Goal: Task Accomplishment & Management: Use online tool/utility

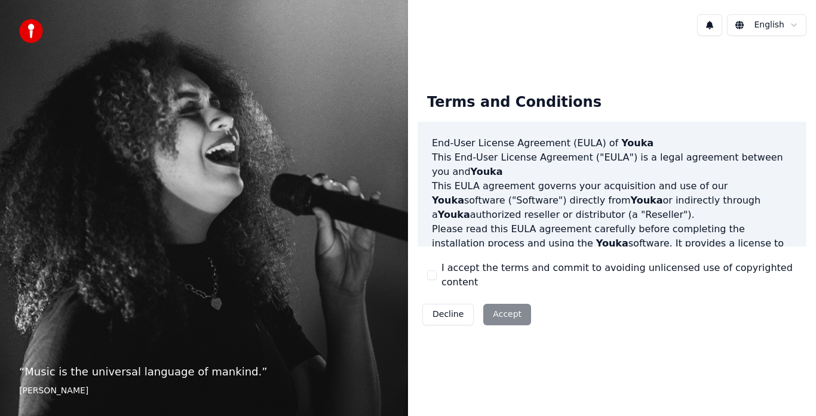
click at [777, 27] on html "“ Music is the universal language of mankind. ” [PERSON_NAME] English Terms and…" at bounding box center [408, 208] width 816 height 416
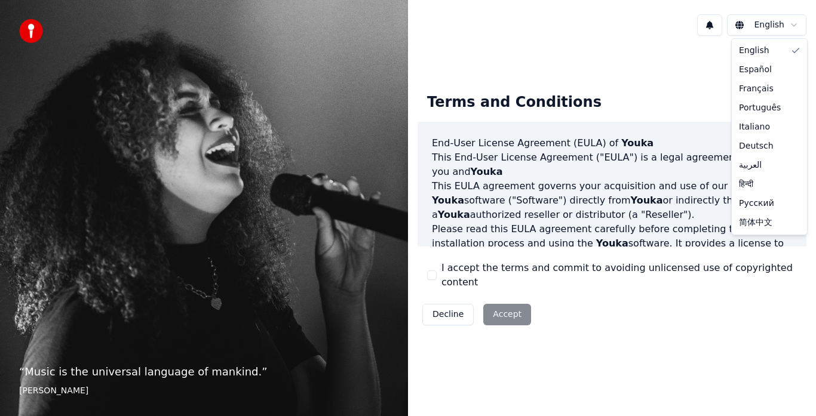
click at [777, 27] on html "“ Music is the universal language of mankind. ” [PERSON_NAME] English Terms and…" at bounding box center [408, 208] width 816 height 416
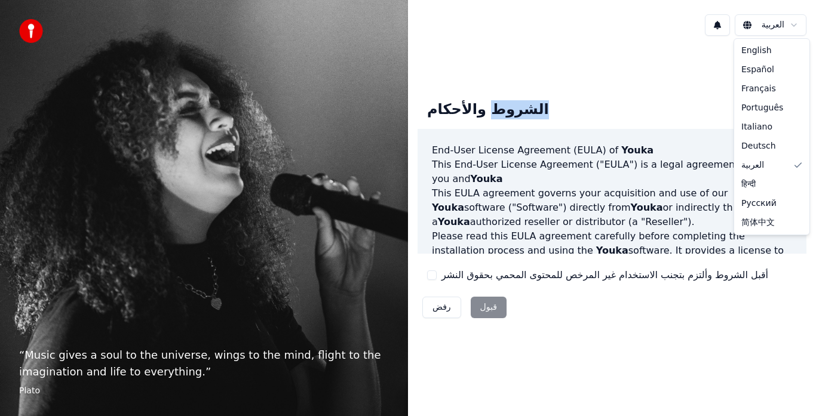
click at [754, 29] on html "“ Music gives a soul to the universe, wings to the mind, flight to the imaginat…" at bounding box center [408, 208] width 816 height 416
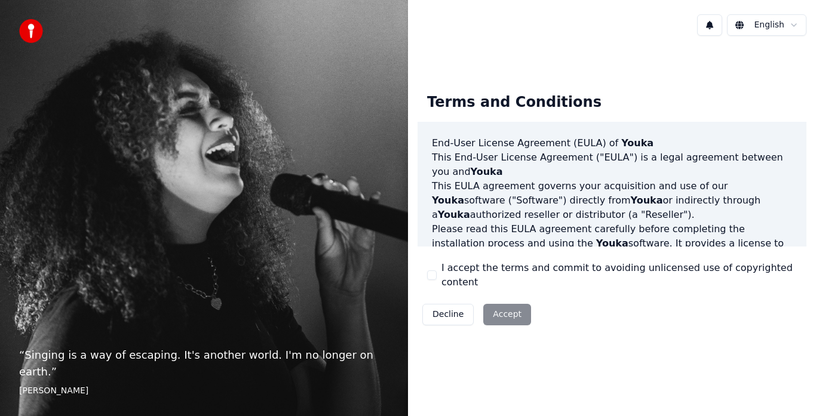
click at [505, 299] on div "Decline Accept" at bounding box center [476, 314] width 118 height 31
click at [506, 306] on div "Decline Accept" at bounding box center [476, 314] width 118 height 31
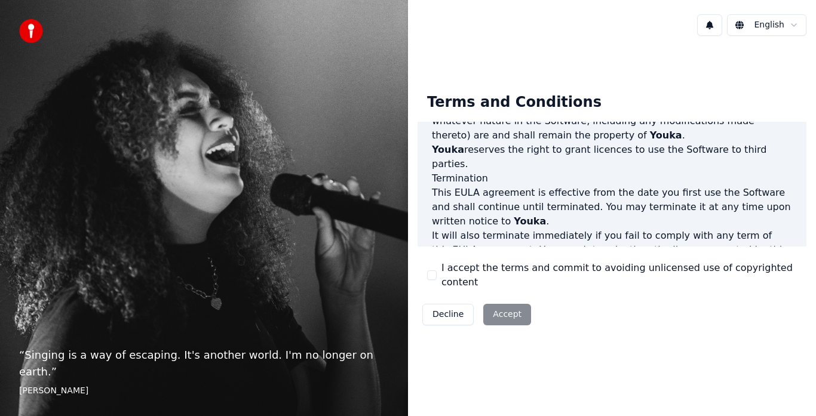
scroll to position [821, 0]
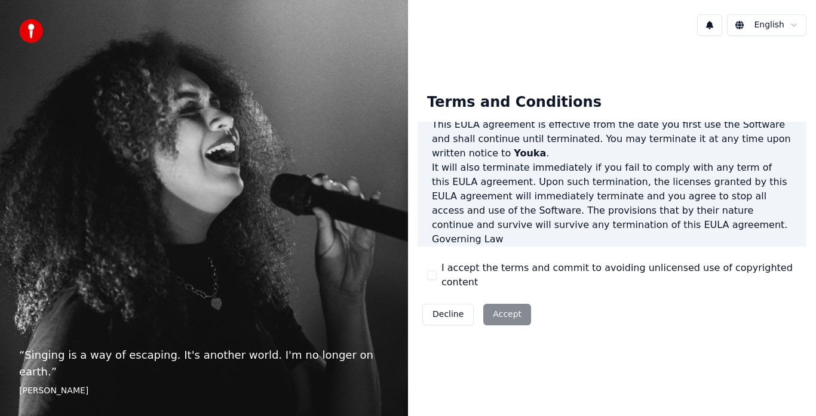
click at [491, 305] on div "Decline Accept" at bounding box center [476, 314] width 118 height 31
click at [533, 241] on div "End-User License Agreement (EULA) of Youka This End-User License Agreement ("EU…" at bounding box center [611, 184] width 389 height 125
click at [538, 247] on p "This EULA agreement, and any dispute arising out of or in connection with this …" at bounding box center [612, 268] width 360 height 43
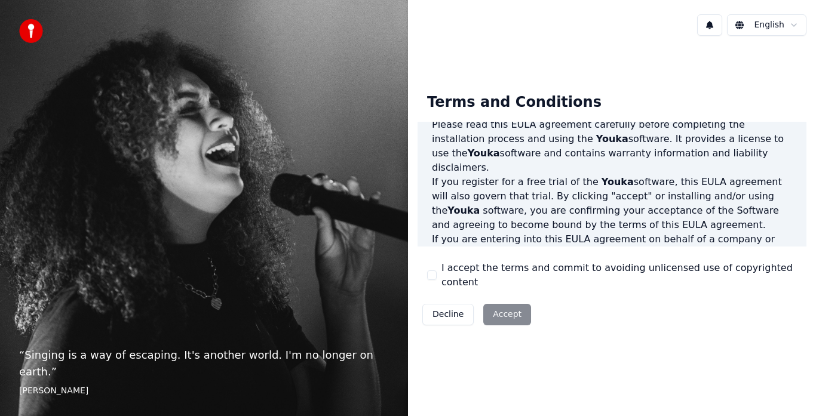
scroll to position [0, 0]
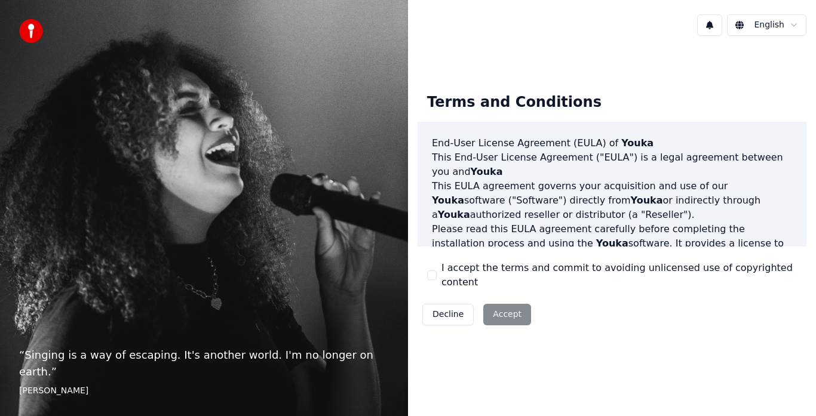
click at [440, 278] on div "I accept the terms and commit to avoiding unlicensed use of copyrighted content" at bounding box center [612, 275] width 370 height 29
click at [429, 273] on button "I accept the terms and commit to avoiding unlicensed use of copyrighted content" at bounding box center [432, 275] width 10 height 10
click at [499, 308] on button "Accept" at bounding box center [507, 314] width 48 height 21
click at [499, 308] on div "Terms and Conditions End-User License Agreement (EULA) of Youka This End-User L…" at bounding box center [612, 206] width 408 height 323
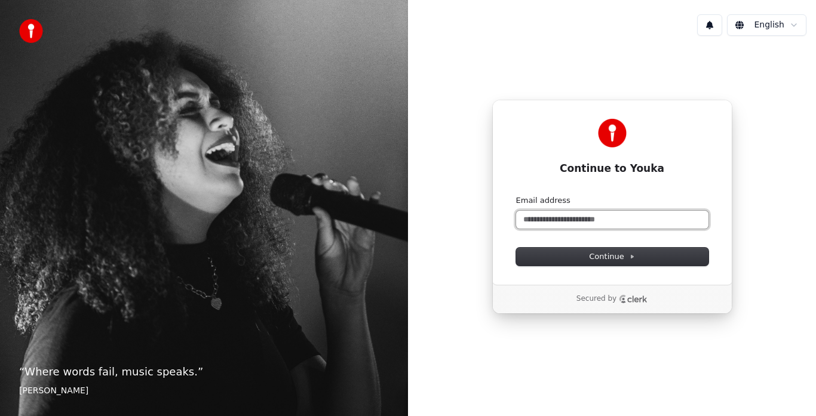
click at [608, 220] on input "Email address" at bounding box center [612, 220] width 192 height 18
type input "*"
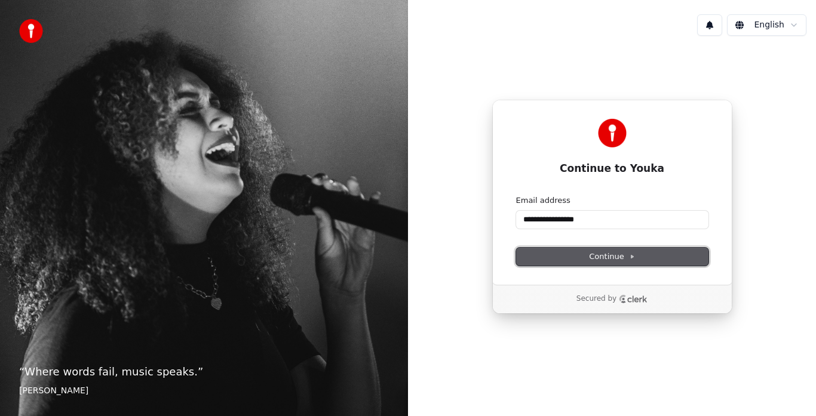
click at [614, 251] on span "Continue" at bounding box center [611, 256] width 45 height 11
type input "**********"
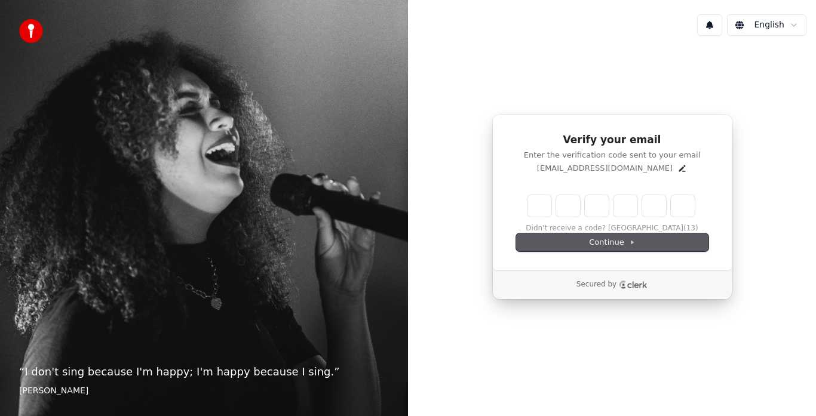
type input "*"
type input "**"
type input "*"
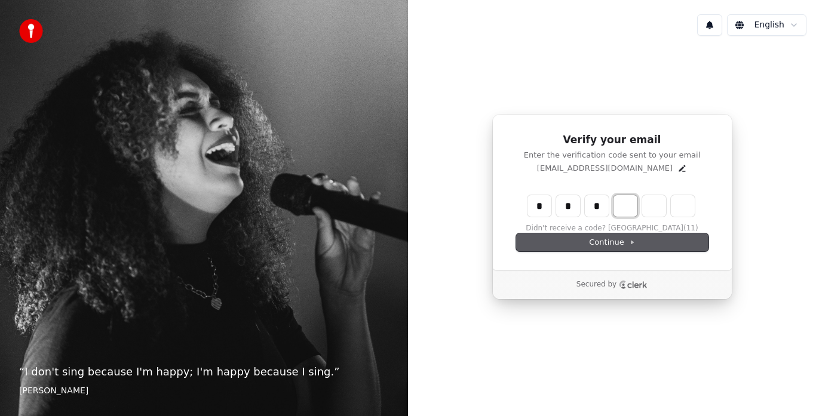
type input "***"
type input "*"
type input "****"
type input "*"
type input "******"
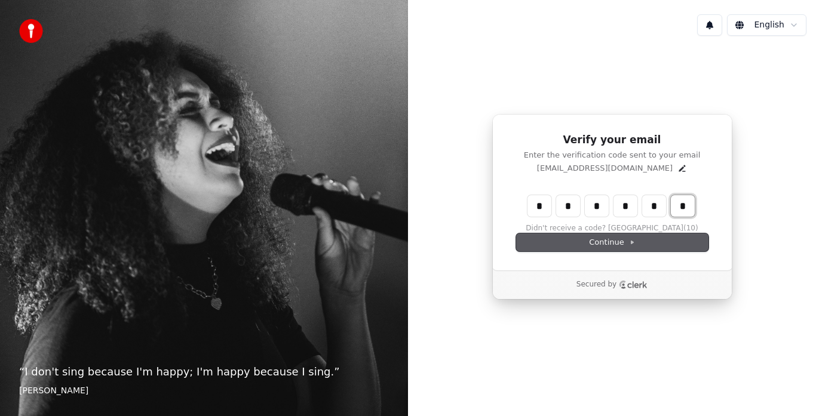
type input "*"
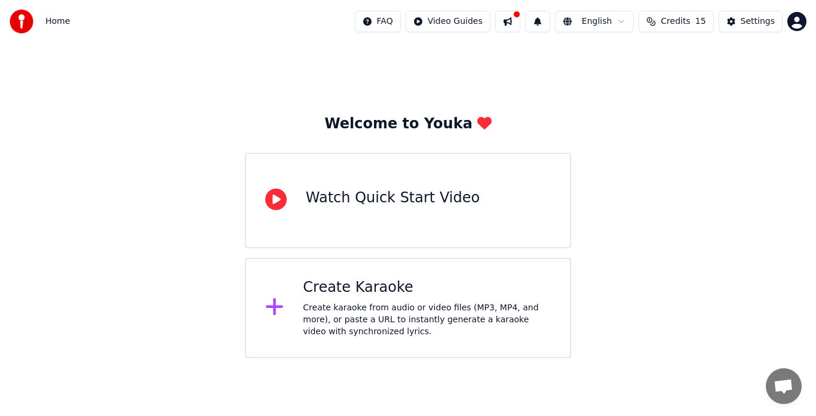
click at [385, 273] on div "Create Karaoke Create karaoke from audio or video files (MP3, MP4, and more), o…" at bounding box center [408, 308] width 326 height 100
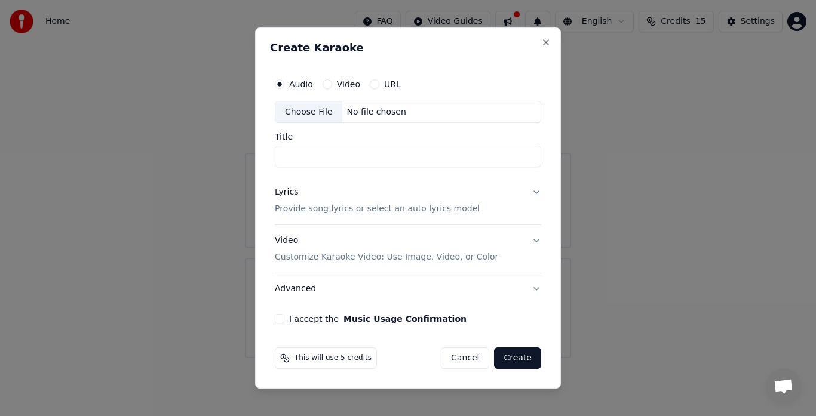
click at [279, 317] on button "I accept the Music Usage Confirmation" at bounding box center [280, 319] width 10 height 10
click at [278, 317] on button "I accept the Music Usage Confirmation" at bounding box center [280, 319] width 10 height 10
click at [321, 151] on input "Title" at bounding box center [408, 156] width 266 height 21
click at [323, 110] on div "Choose File" at bounding box center [308, 112] width 67 height 21
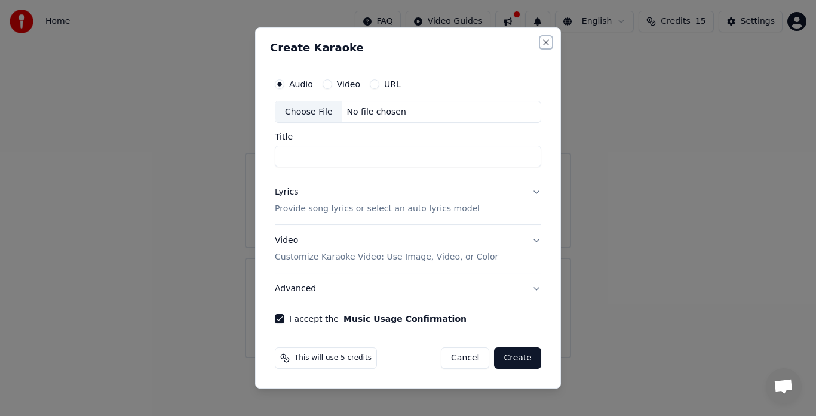
click at [547, 45] on button "Close" at bounding box center [546, 43] width 10 height 10
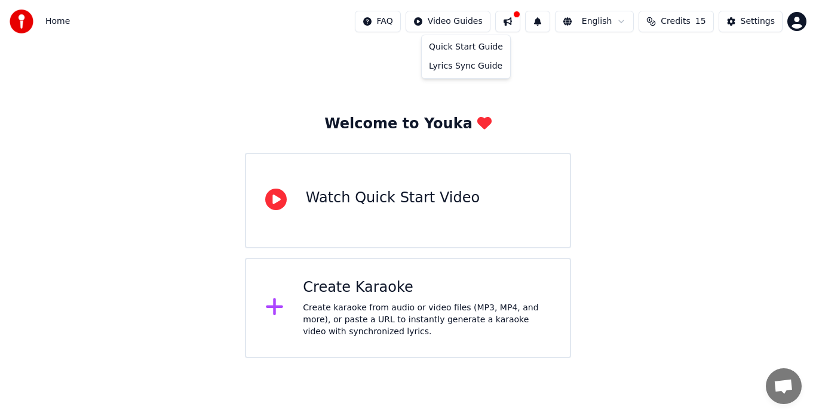
click at [447, 17] on html "Home FAQ Video Guides English Credits 15 Settings Welcome to Youka Watch Quick …" at bounding box center [408, 179] width 816 height 358
click at [472, 26] on html "Home FAQ Video Guides English Credits 15 Settings Welcome to Youka Watch Quick …" at bounding box center [408, 179] width 816 height 358
click at [460, 48] on div "Quick Start Guide" at bounding box center [466, 47] width 84 height 19
click at [349, 293] on div "Create Karaoke" at bounding box center [427, 287] width 248 height 19
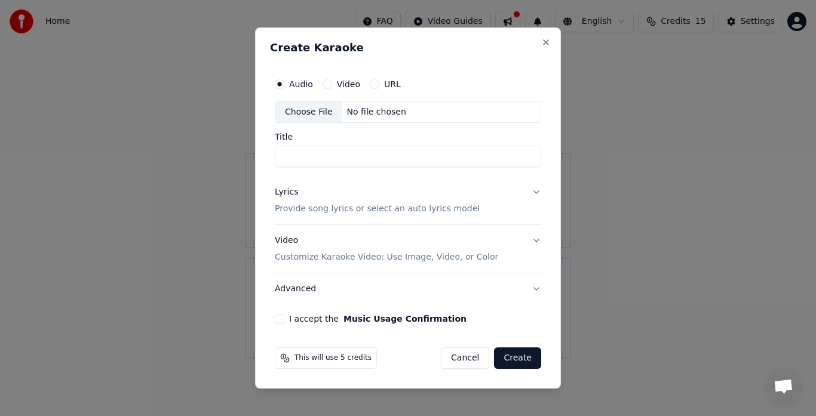
click at [365, 110] on div "No file chosen" at bounding box center [376, 112] width 69 height 12
type input "**********"
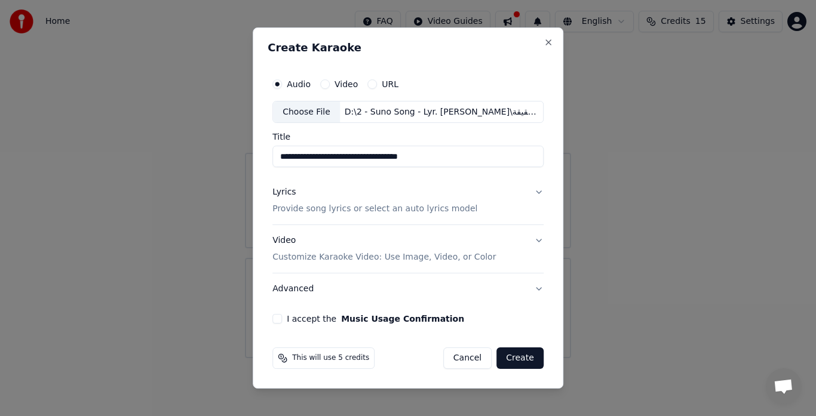
click at [529, 358] on button "Create" at bounding box center [519, 358] width 47 height 21
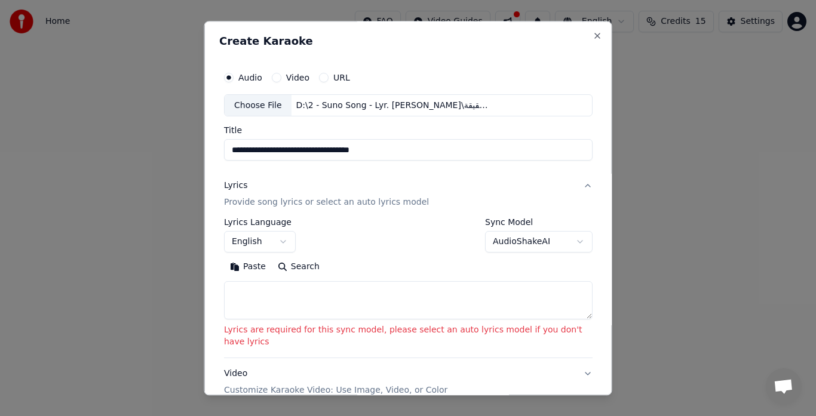
click at [306, 308] on textarea at bounding box center [408, 301] width 368 height 38
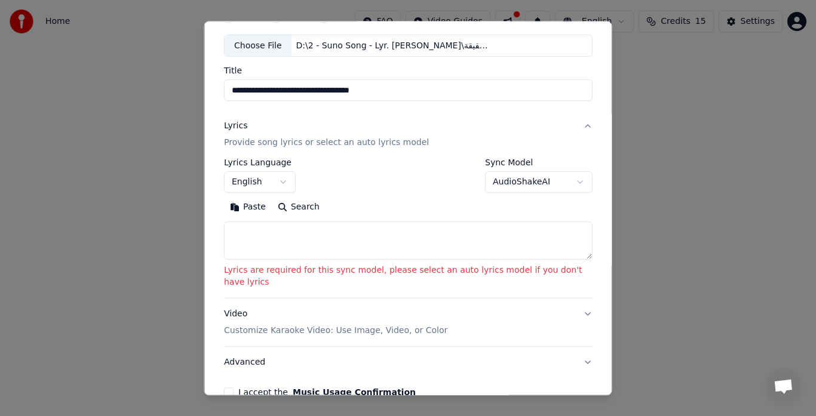
scroll to position [119, 0]
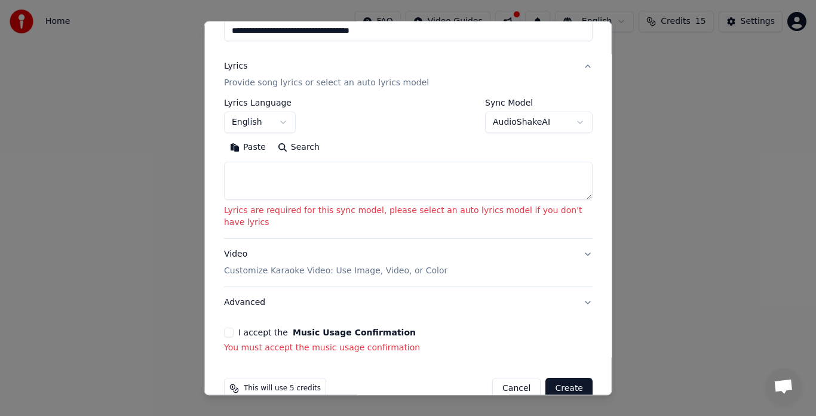
click at [229, 328] on button "I accept the Music Usage Confirmation" at bounding box center [229, 333] width 10 height 10
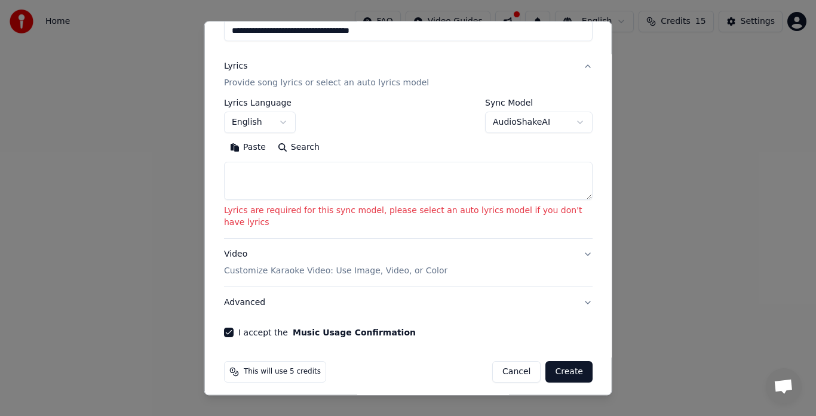
scroll to position [115, 0]
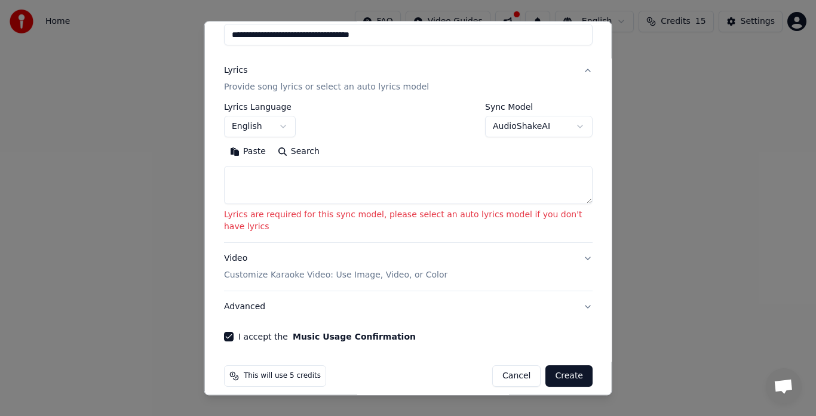
click at [321, 193] on textarea at bounding box center [408, 186] width 368 height 38
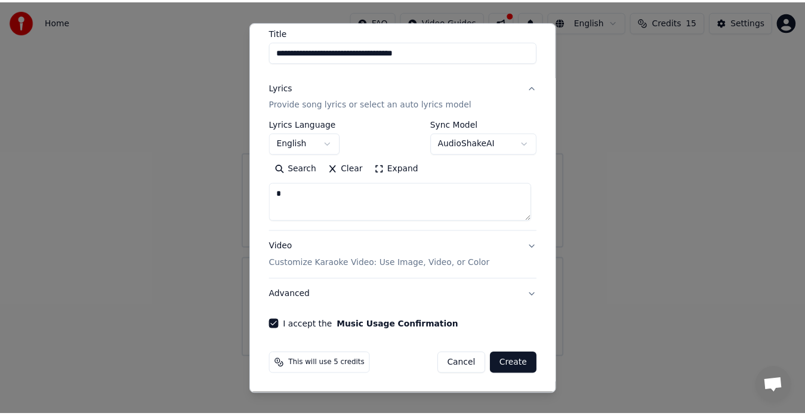
scroll to position [99, 0]
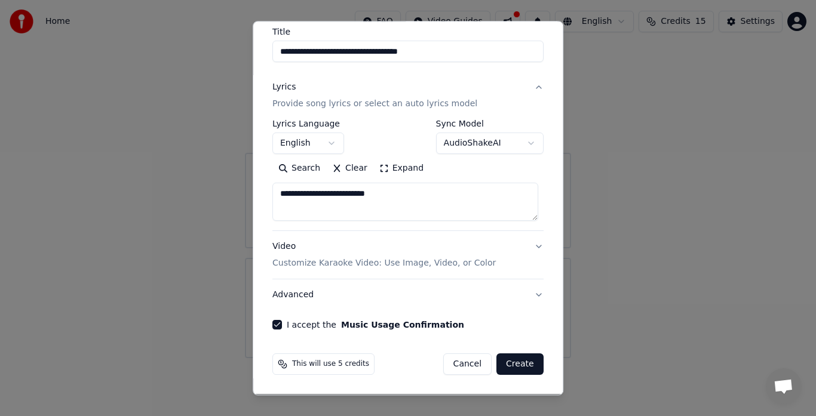
type textarea "**********"
click at [506, 354] on button "Create" at bounding box center [519, 364] width 47 height 21
select select "**"
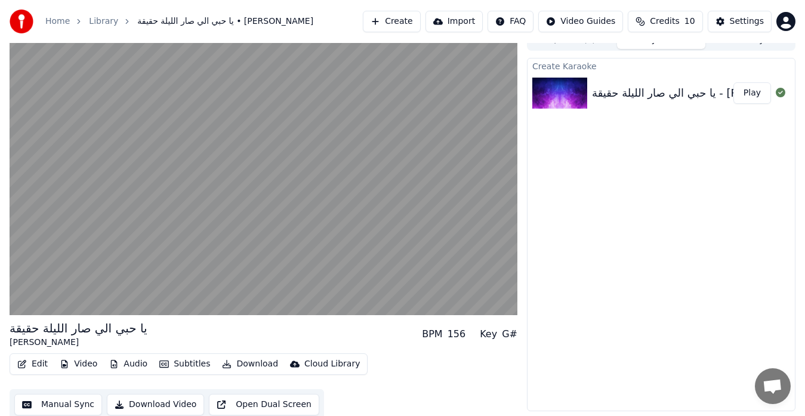
scroll to position [18, 0]
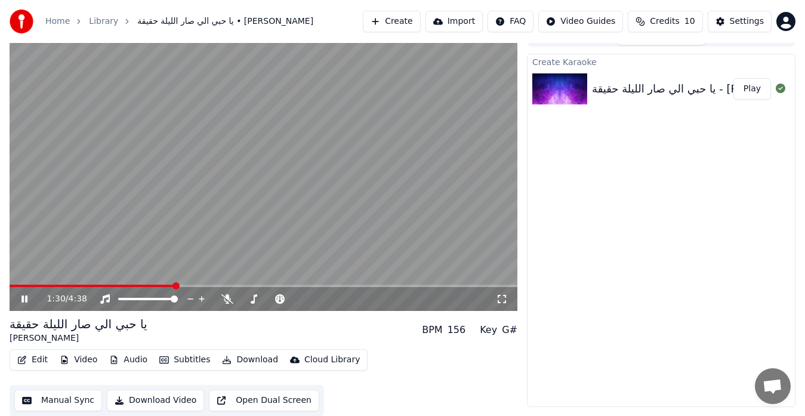
click at [43, 396] on button "Manual Sync" at bounding box center [58, 400] width 88 height 21
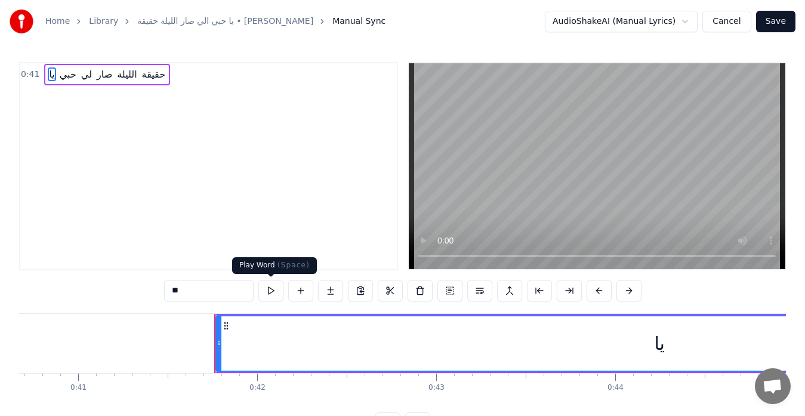
scroll to position [0, 7421]
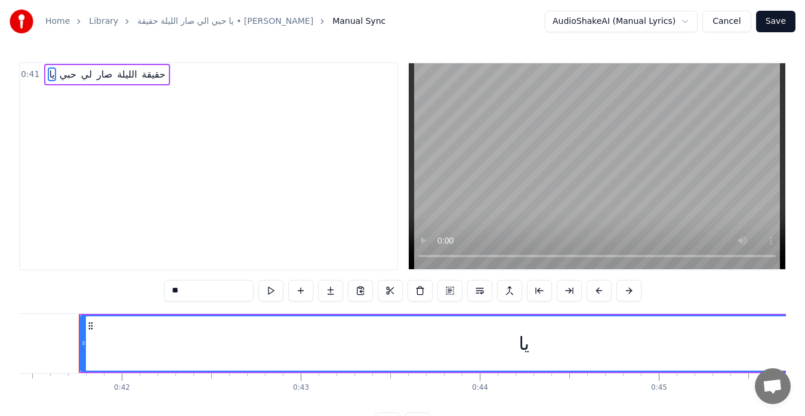
click at [511, 349] on div "يا" at bounding box center [524, 343] width 886 height 54
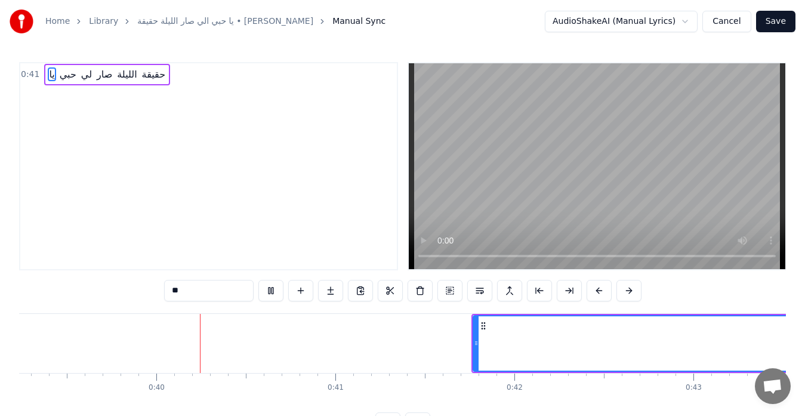
scroll to position [0, 7063]
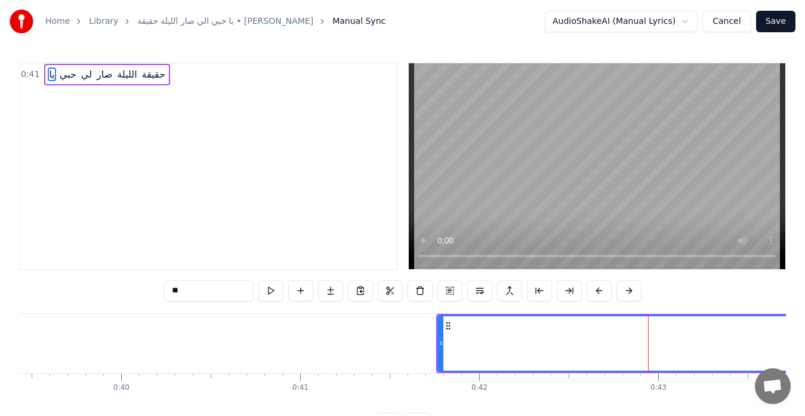
drag, startPoint x: 440, startPoint y: 339, endPoint x: 420, endPoint y: 336, distance: 20.5
click at [420, 336] on div at bounding box center [421, 343] width 5 height 54
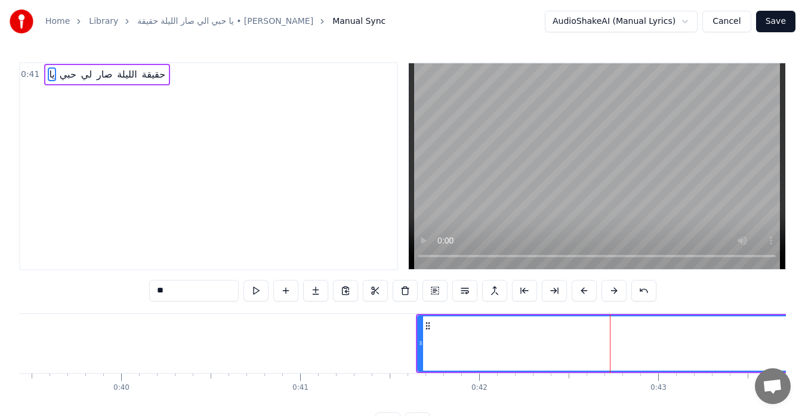
click at [166, 294] on input "**" at bounding box center [194, 290] width 90 height 21
click at [158, 288] on input "**" at bounding box center [194, 290] width 90 height 21
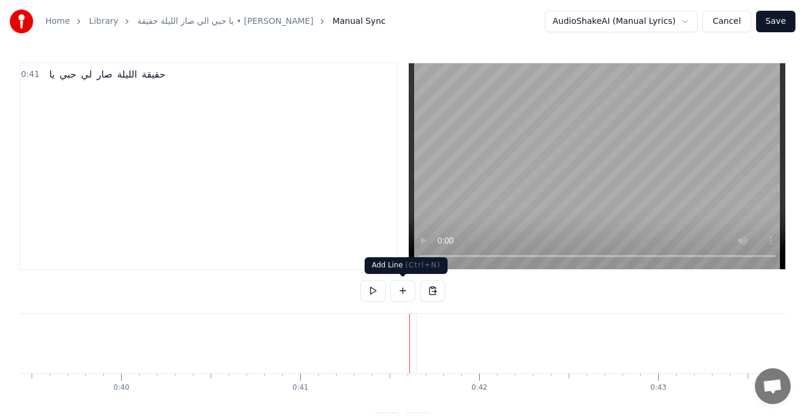
click at [405, 290] on button at bounding box center [403, 290] width 25 height 21
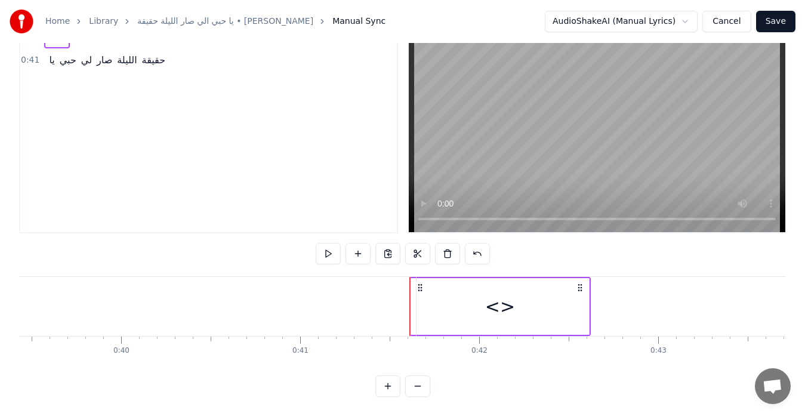
scroll to position [47, 0]
click at [451, 245] on button at bounding box center [447, 253] width 25 height 21
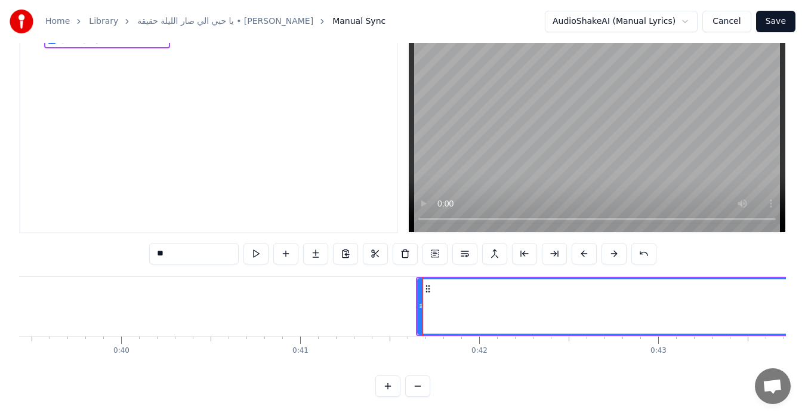
scroll to position [0, 0]
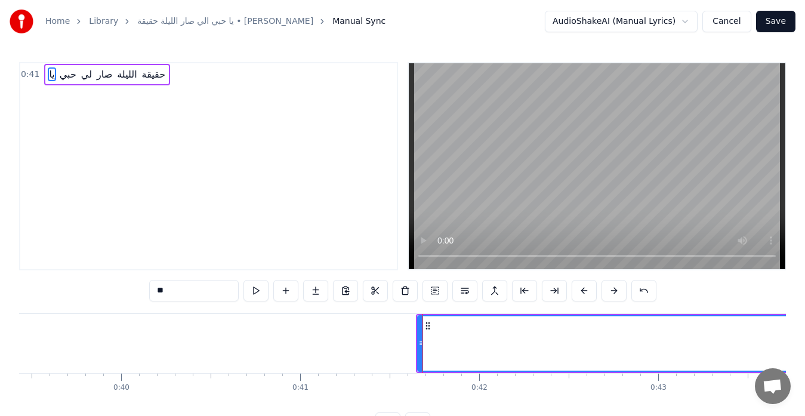
click at [199, 291] on input "**" at bounding box center [194, 290] width 90 height 21
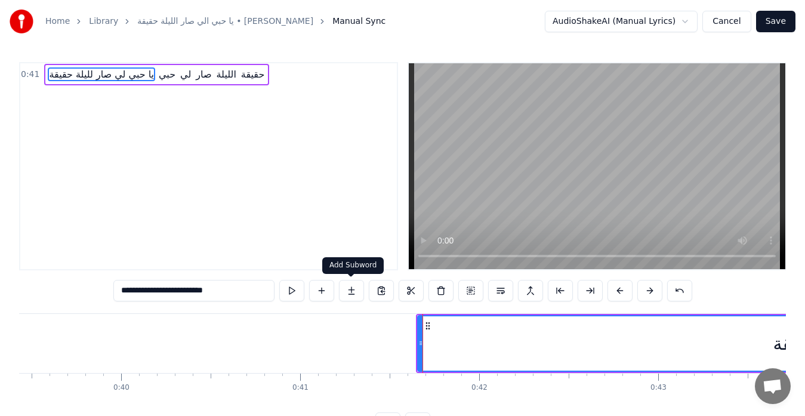
type input "**********"
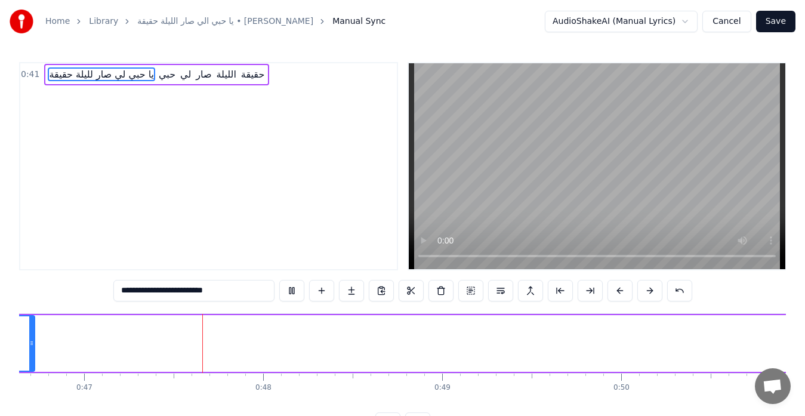
scroll to position [0, 8389]
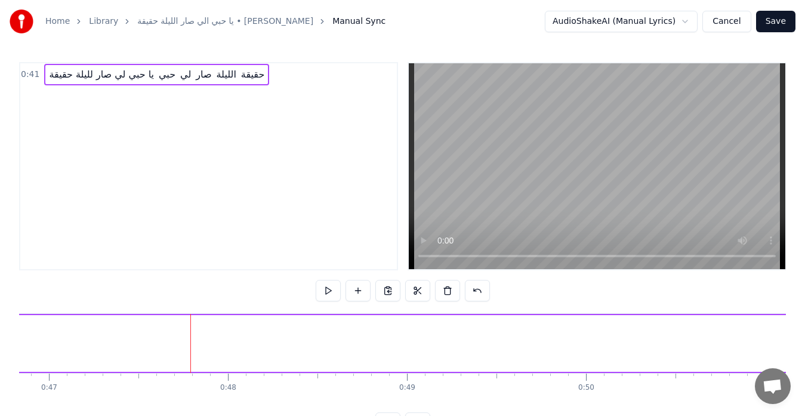
click at [332, 288] on button at bounding box center [328, 290] width 25 height 21
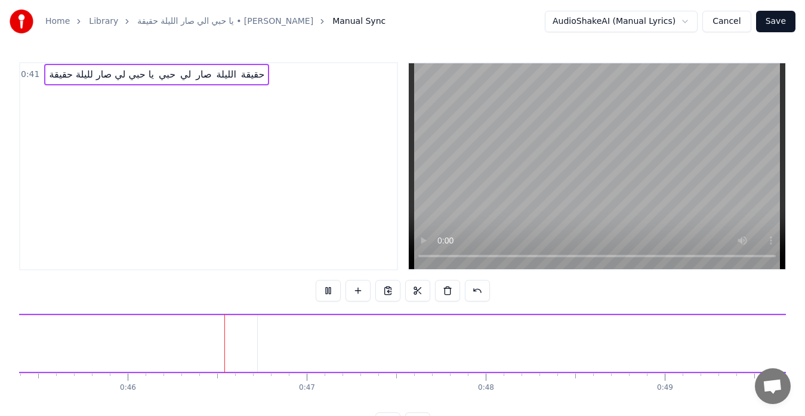
scroll to position [0, 8199]
click at [332, 288] on button at bounding box center [328, 290] width 25 height 21
drag, startPoint x: 412, startPoint y: 325, endPoint x: 385, endPoint y: 326, distance: 27.5
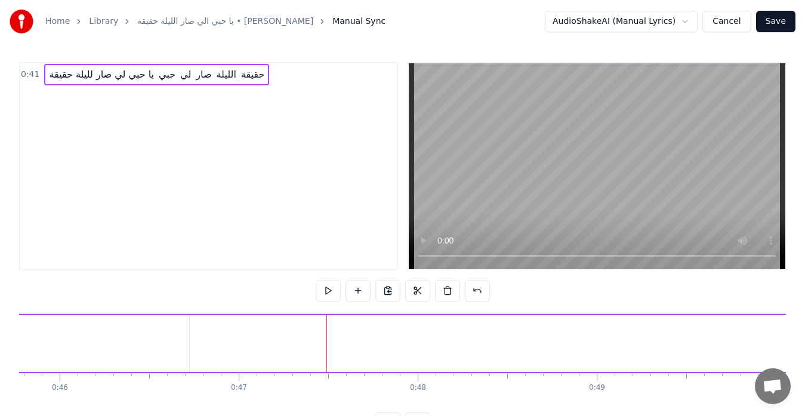
click at [410, 346] on div at bounding box center [410, 343] width 1 height 59
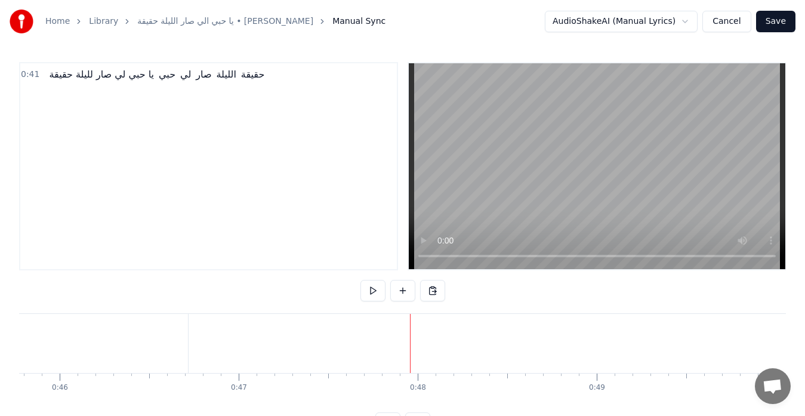
click at [410, 346] on div at bounding box center [410, 343] width 1 height 59
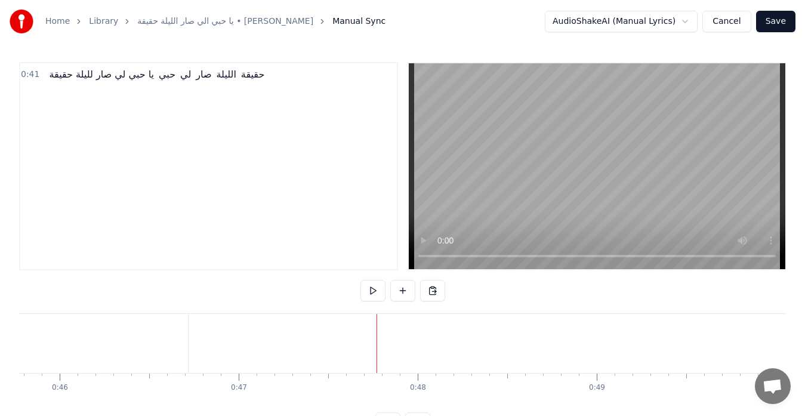
click at [377, 342] on div at bounding box center [377, 343] width 1 height 59
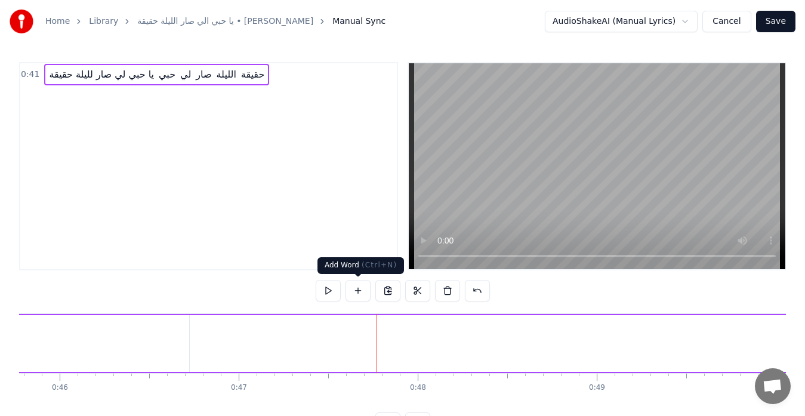
click at [356, 291] on button at bounding box center [358, 290] width 25 height 21
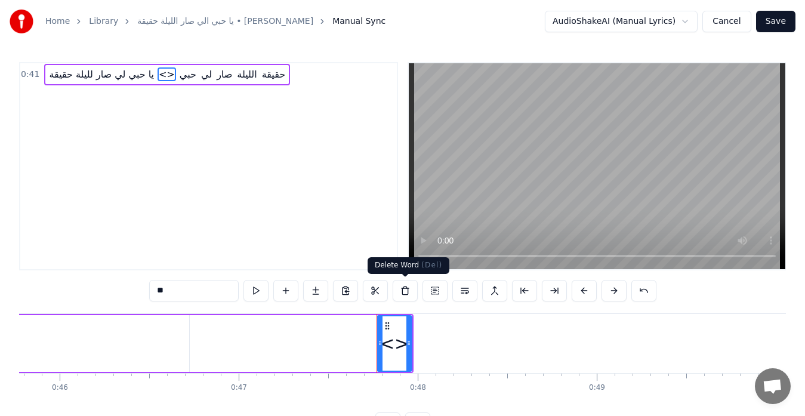
click at [407, 292] on button at bounding box center [405, 290] width 25 height 21
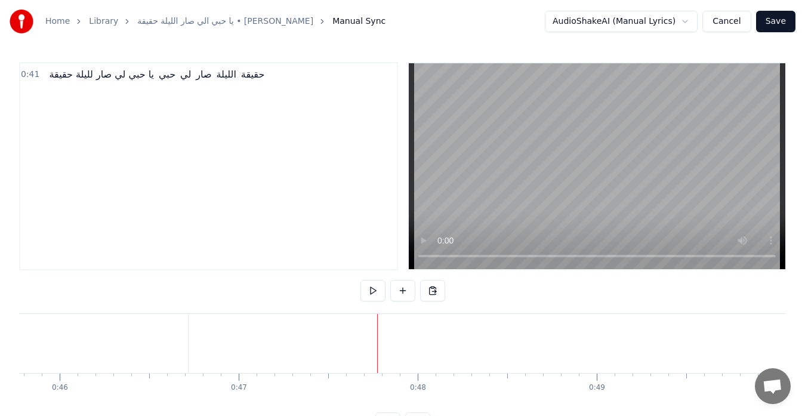
click at [254, 77] on span "حقيقة" at bounding box center [253, 74] width 26 height 14
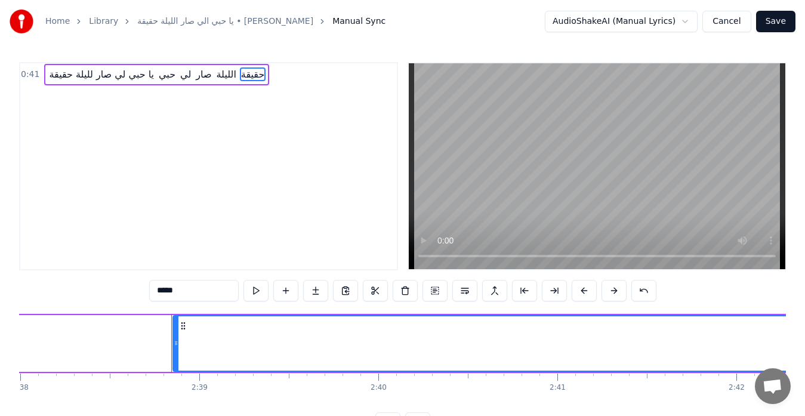
scroll to position [0, 28393]
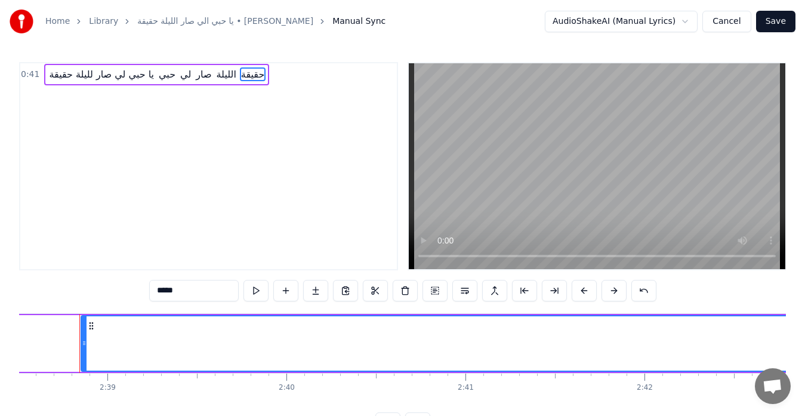
click at [259, 104] on div "0:41 يا حبي لي صار لليلة حقيقة حبي لي صار الليلة حقيقة" at bounding box center [208, 166] width 379 height 208
click at [261, 292] on button at bounding box center [256, 290] width 25 height 21
click at [253, 288] on button at bounding box center [256, 290] width 25 height 21
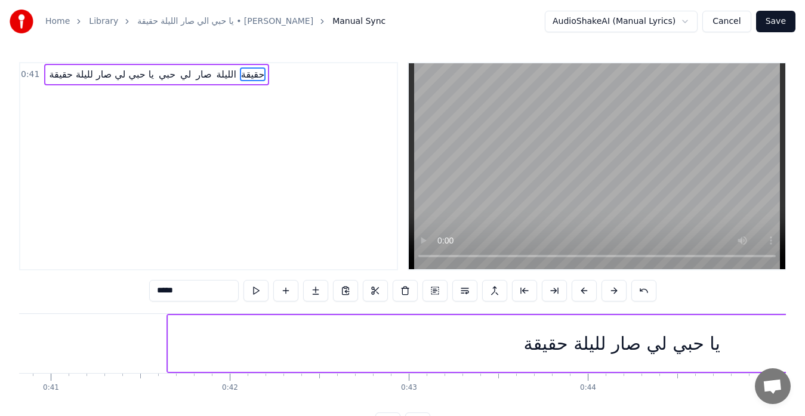
drag, startPoint x: 245, startPoint y: 355, endPoint x: 327, endPoint y: 351, distance: 81.9
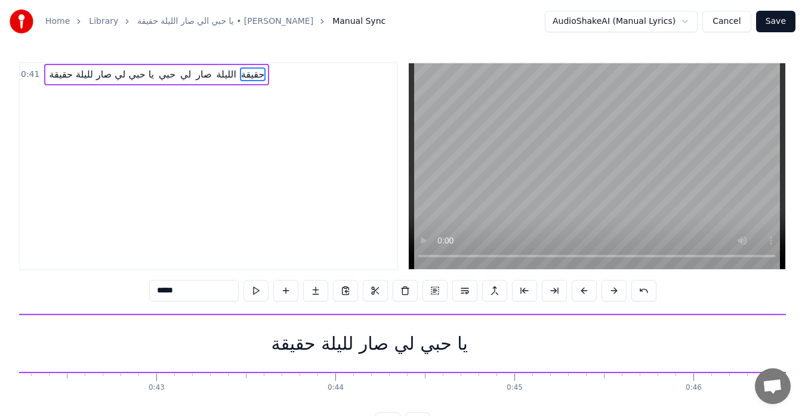
scroll to position [0, 7585]
drag, startPoint x: 408, startPoint y: 352, endPoint x: 438, endPoint y: 352, distance: 29.9
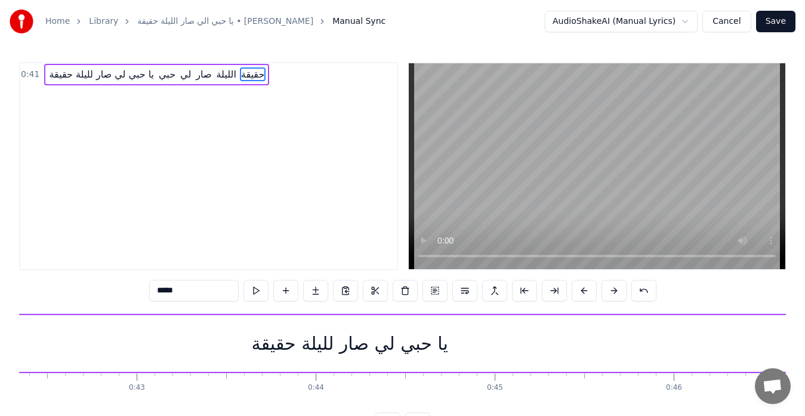
click at [346, 328] on div "يا حبي لي صار لليلة حقيقة" at bounding box center [350, 343] width 908 height 57
type input "**********"
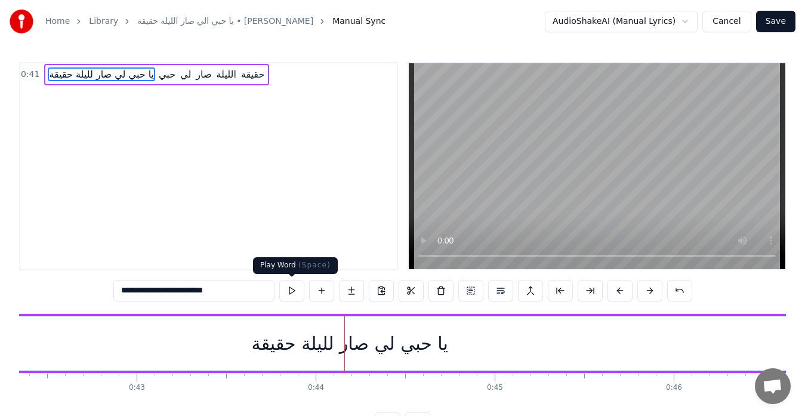
click at [294, 296] on button at bounding box center [291, 290] width 25 height 21
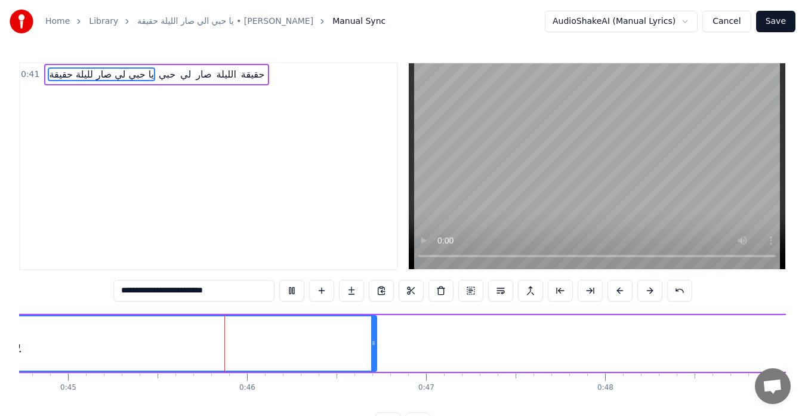
scroll to position [0, 8080]
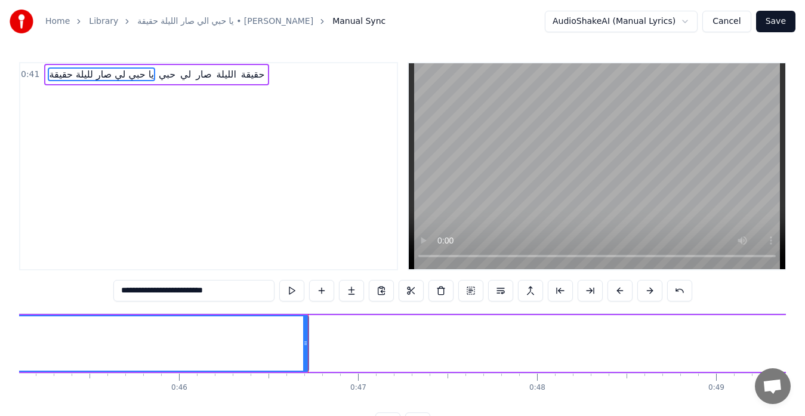
click at [306, 344] on icon at bounding box center [305, 344] width 5 height 10
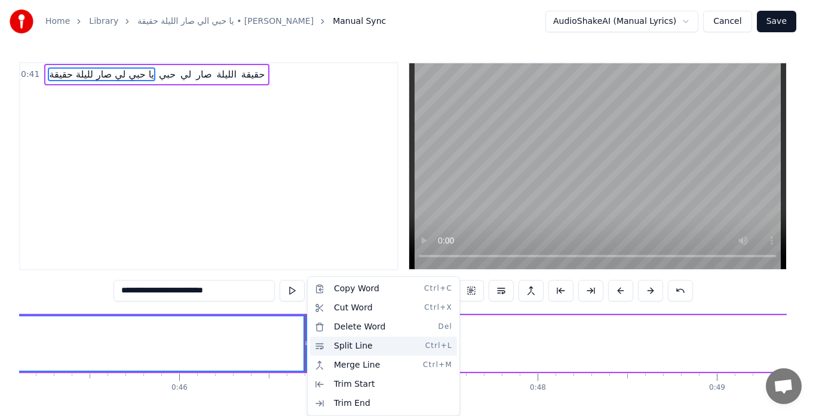
click at [453, 343] on div "Split Line Ctrl+L" at bounding box center [383, 346] width 147 height 19
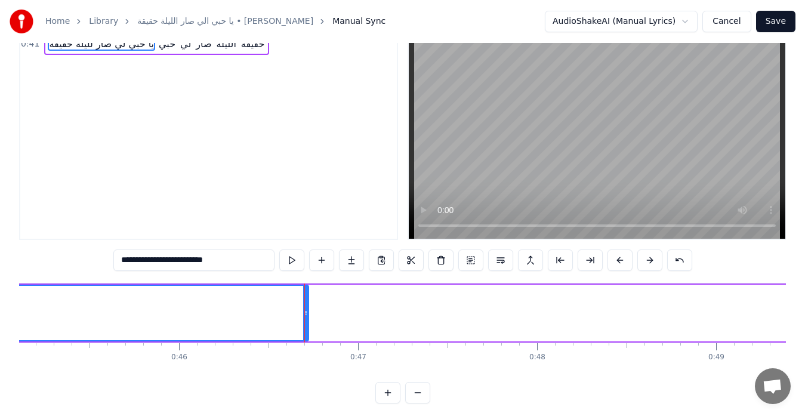
scroll to position [47, 0]
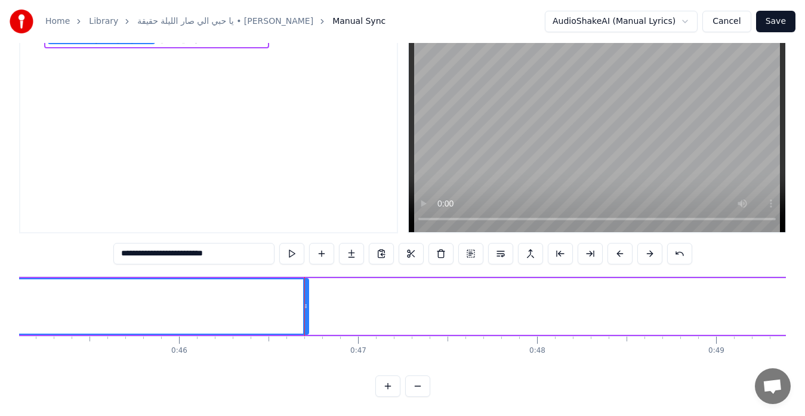
click at [389, 386] on button at bounding box center [388, 386] width 25 height 21
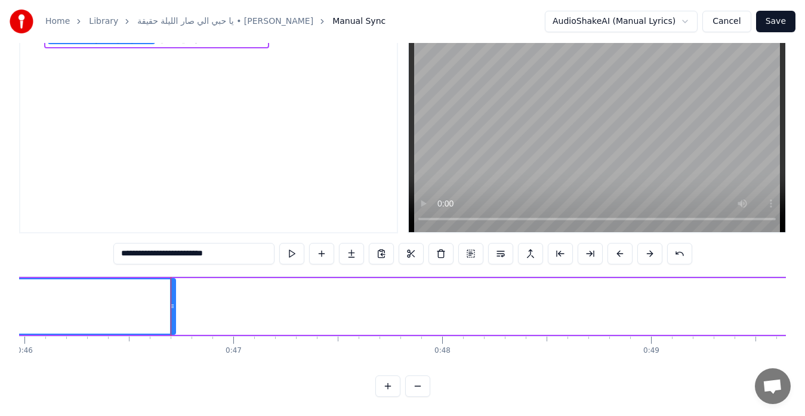
scroll to position [0, 9700]
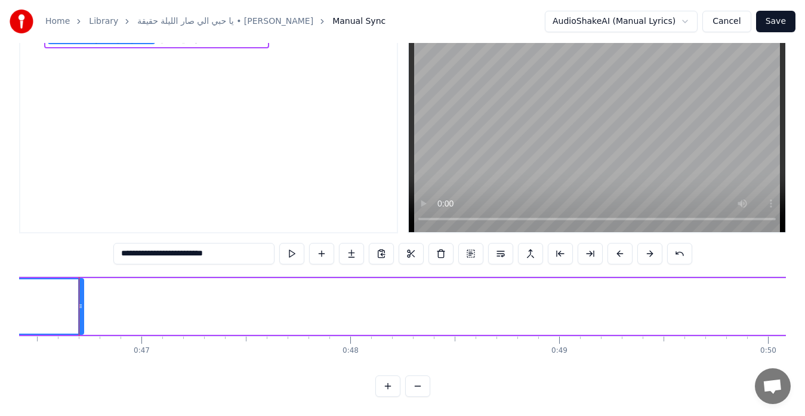
click at [421, 391] on button at bounding box center [417, 386] width 25 height 21
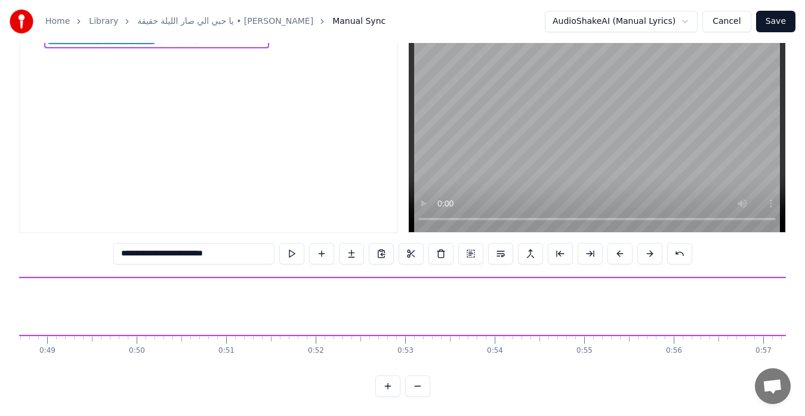
scroll to position [0, 4123]
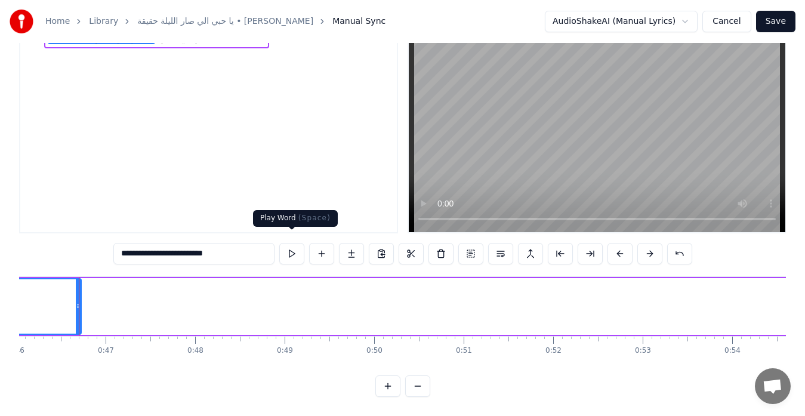
click at [293, 244] on button at bounding box center [291, 253] width 25 height 21
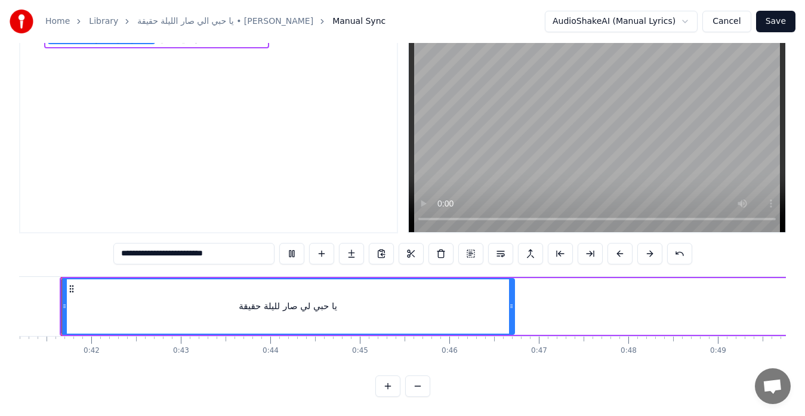
scroll to position [0, 3672]
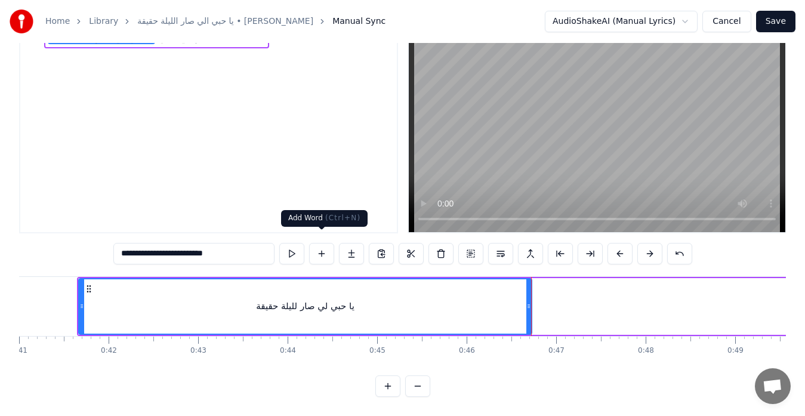
click at [322, 249] on button at bounding box center [321, 253] width 25 height 21
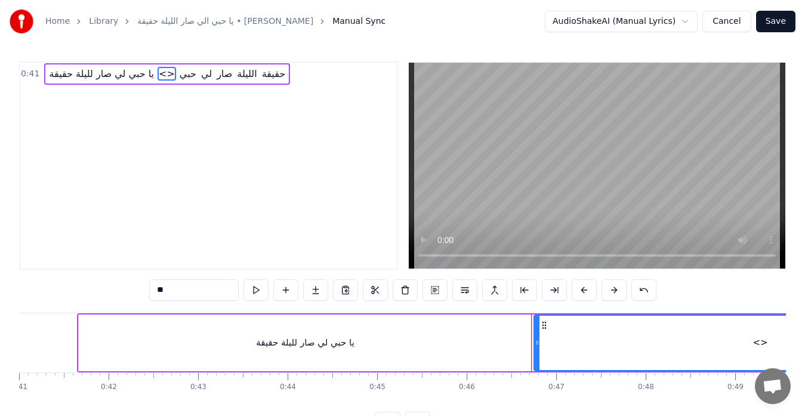
scroll to position [0, 0]
drag, startPoint x: 540, startPoint y: 345, endPoint x: 624, endPoint y: 353, distance: 84.7
click at [624, 353] on div at bounding box center [622, 343] width 5 height 54
click at [657, 339] on div "<>" at bounding box center [803, 343] width 367 height 54
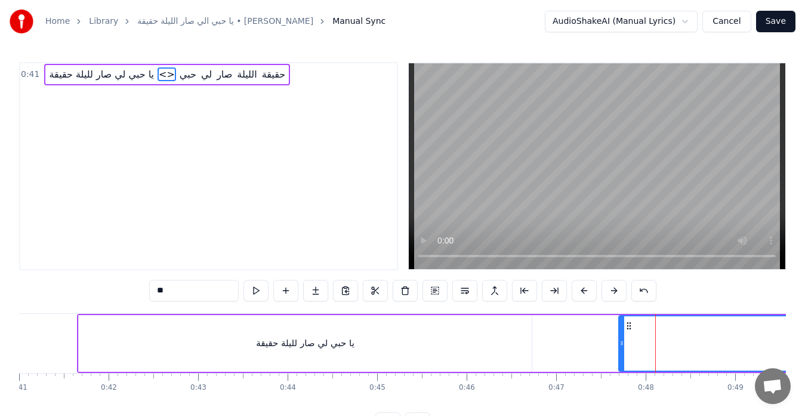
click at [657, 339] on div "<>" at bounding box center [803, 343] width 367 height 54
click at [622, 332] on div at bounding box center [621, 343] width 5 height 54
click at [622, 333] on div at bounding box center [621, 343] width 5 height 54
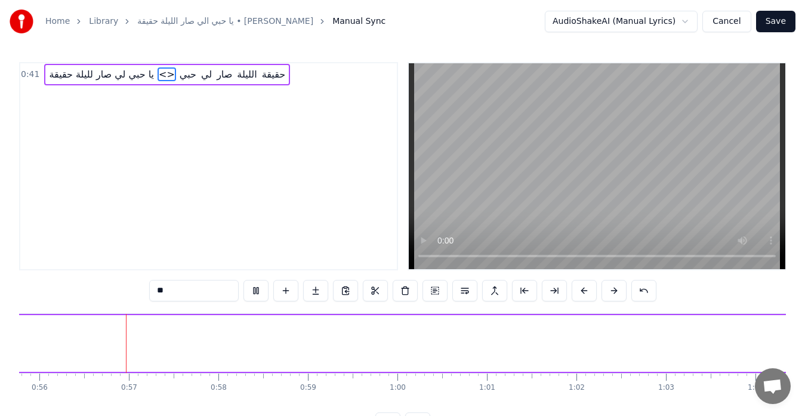
scroll to position [0, 4996]
drag, startPoint x: 330, startPoint y: 332, endPoint x: 391, endPoint y: 349, distance: 63.2
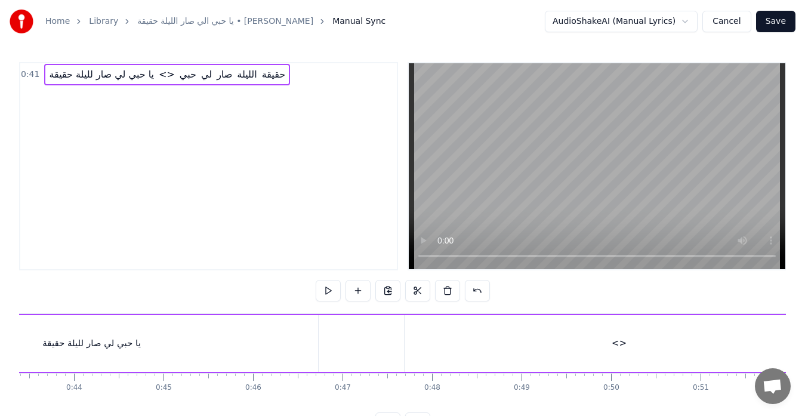
scroll to position [0, 3945]
click at [354, 348] on div "<>" at bounding box center [561, 343] width 430 height 57
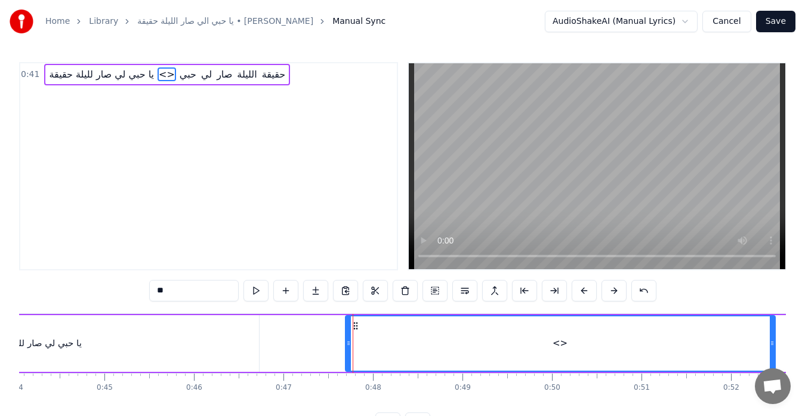
click at [394, 349] on div "<>" at bounding box center [560, 343] width 429 height 54
click at [356, 324] on icon at bounding box center [356, 326] width 10 height 10
click at [131, 68] on div "يا حبي لي صار لليلة حقيقة <> حبي لي صار الليلة حقيقة" at bounding box center [167, 74] width 246 height 21
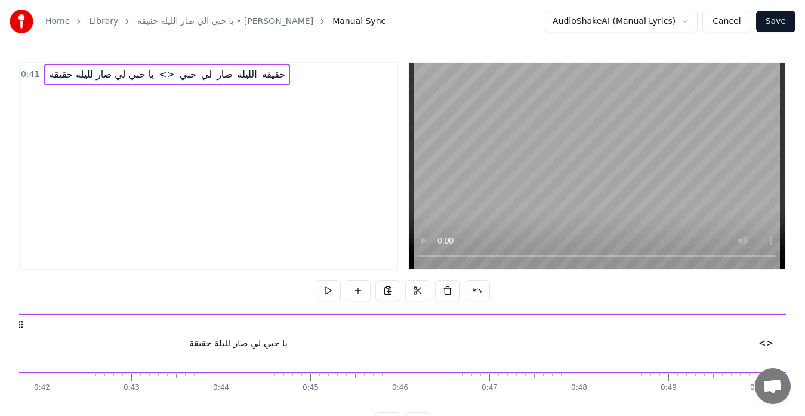
scroll to position [0, 3670]
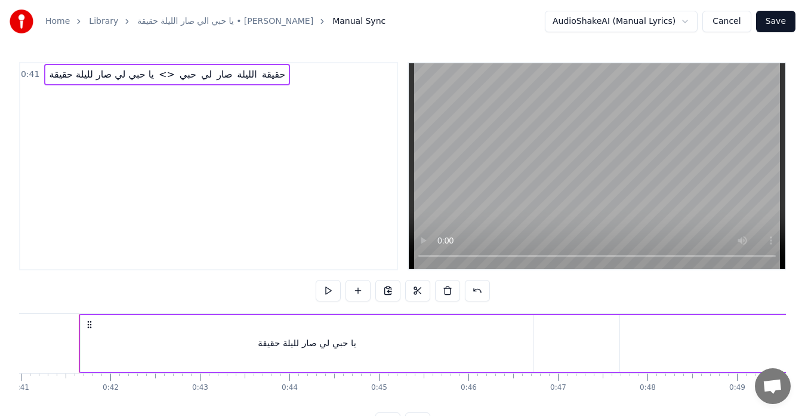
click at [216, 72] on span "صار" at bounding box center [225, 74] width 18 height 14
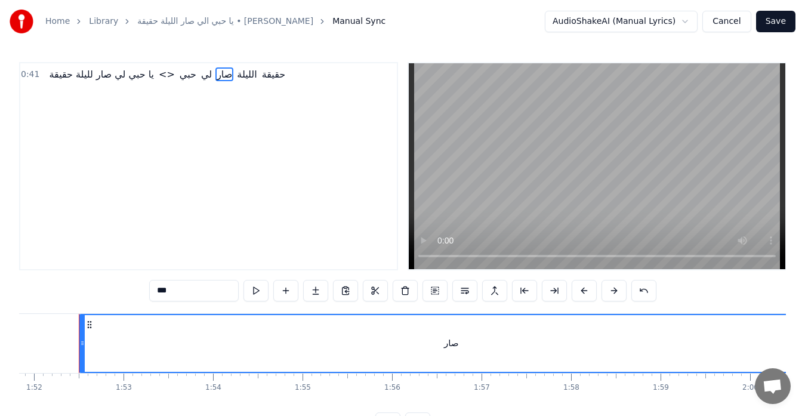
click at [245, 75] on span "الليلة" at bounding box center [247, 74] width 22 height 14
click at [274, 75] on span "حقيقة" at bounding box center [274, 74] width 26 height 14
type input "*****"
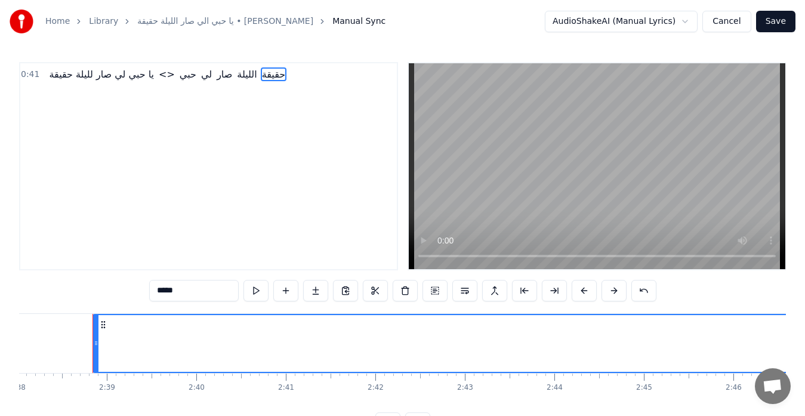
scroll to position [0, 14167]
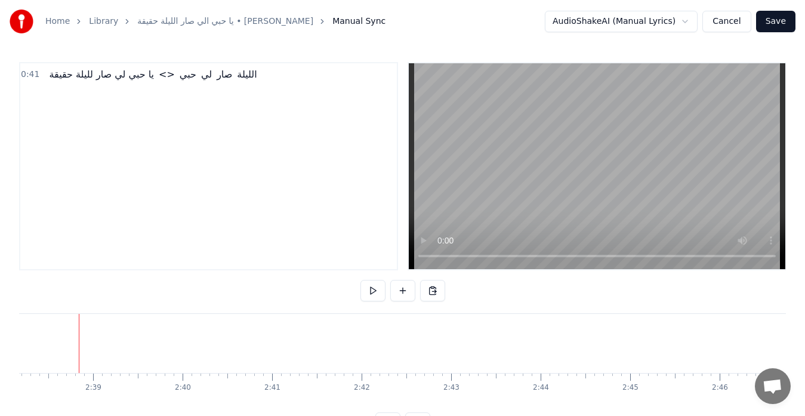
click at [248, 74] on span "الليلة" at bounding box center [247, 74] width 22 height 14
click at [219, 77] on span "صار" at bounding box center [225, 74] width 18 height 14
click at [200, 75] on span "لي" at bounding box center [206, 74] width 13 height 14
click at [182, 76] on span "حبي" at bounding box center [188, 74] width 19 height 14
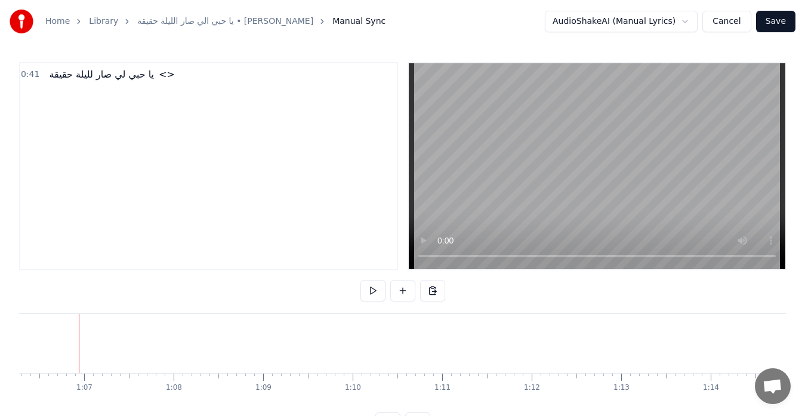
click at [144, 73] on span "يا حبي لي صار لليلة حقيقة" at bounding box center [101, 74] width 107 height 14
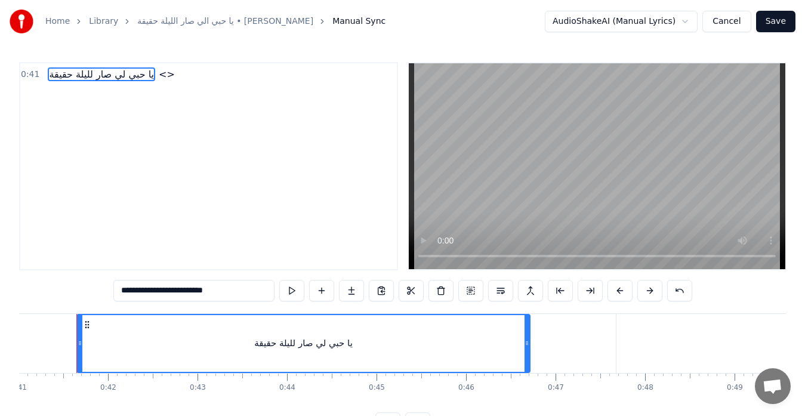
scroll to position [0, 3670]
type input "**"
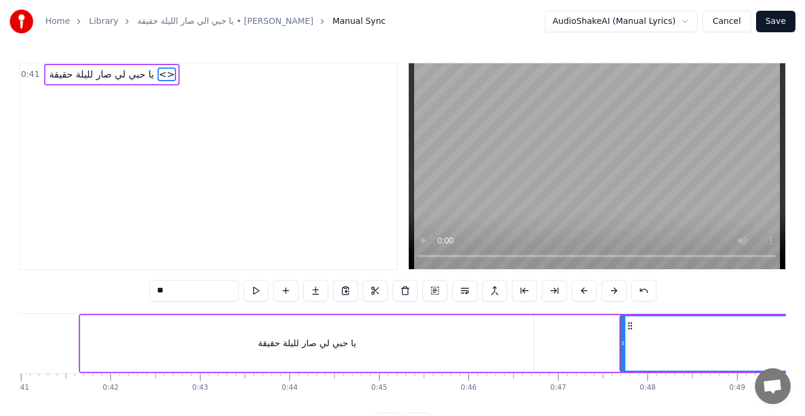
click at [162, 72] on span "<>" at bounding box center [167, 74] width 19 height 14
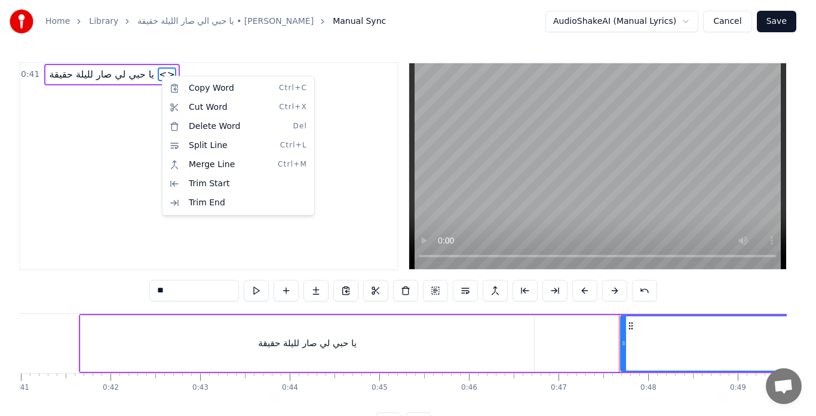
click at [161, 71] on html "Home Library يا حبي الي صار الليلة حقيقة • [PERSON_NAME] Manual Sync AudioShake…" at bounding box center [408, 226] width 816 height 453
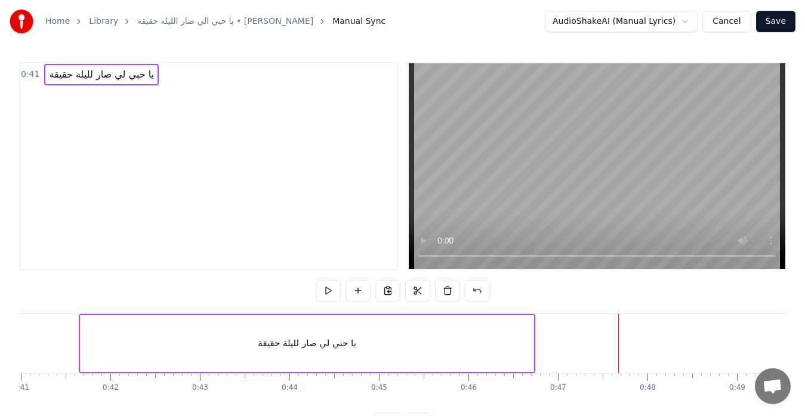
click at [162, 80] on div "0:41 يا حبي لي صار لليلة حقيقة" at bounding box center [208, 74] width 377 height 23
click at [165, 75] on div "0:41 يا حبي لي صار لليلة حقيقة" at bounding box center [208, 74] width 377 height 23
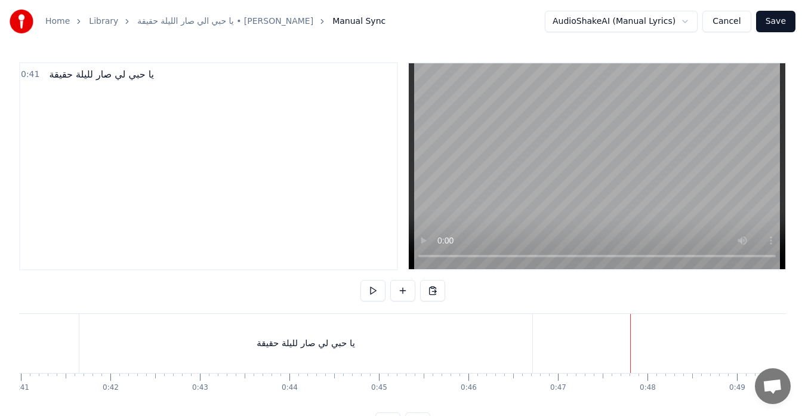
click at [623, 337] on div at bounding box center [623, 343] width 1 height 59
click at [496, 322] on div "يا حبي لي صار لليلة حقيقة" at bounding box center [305, 343] width 453 height 59
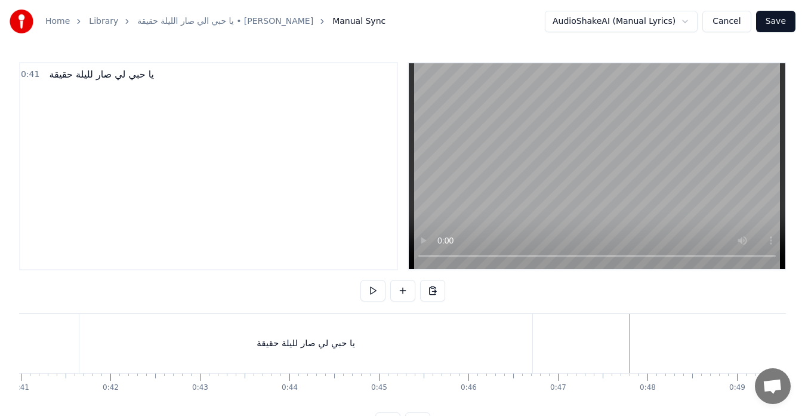
drag, startPoint x: 629, startPoint y: 346, endPoint x: 622, endPoint y: 346, distance: 7.8
click at [463, 344] on div "يا حبي لي صار لليلة حقيقة" at bounding box center [305, 343] width 453 height 59
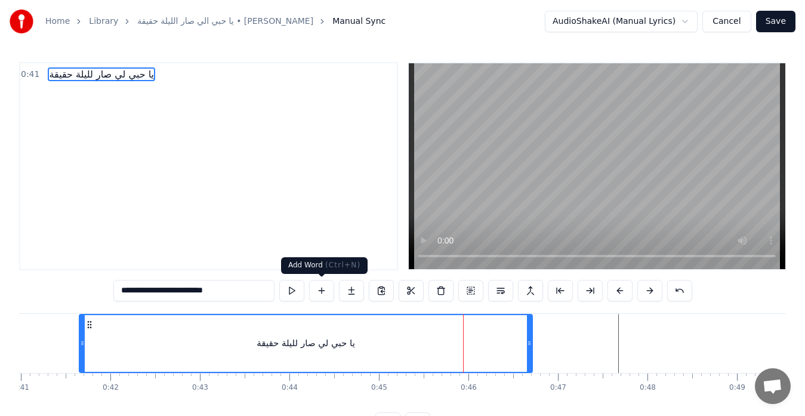
click at [321, 290] on button at bounding box center [321, 290] width 25 height 21
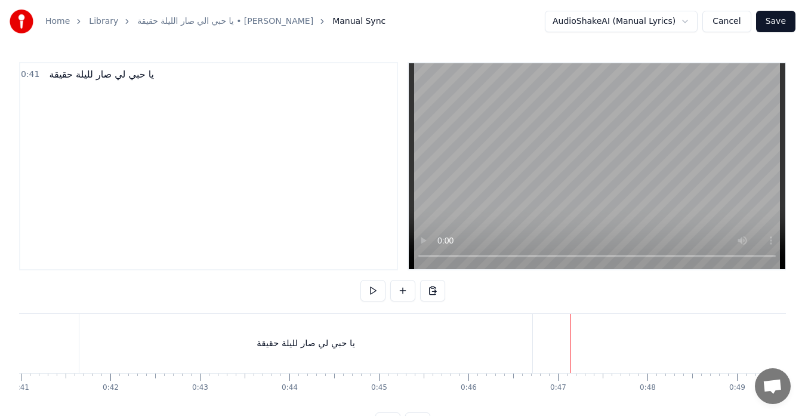
click at [437, 342] on div "يا حبي لي صار لليلة حقيقة" at bounding box center [305, 343] width 453 height 59
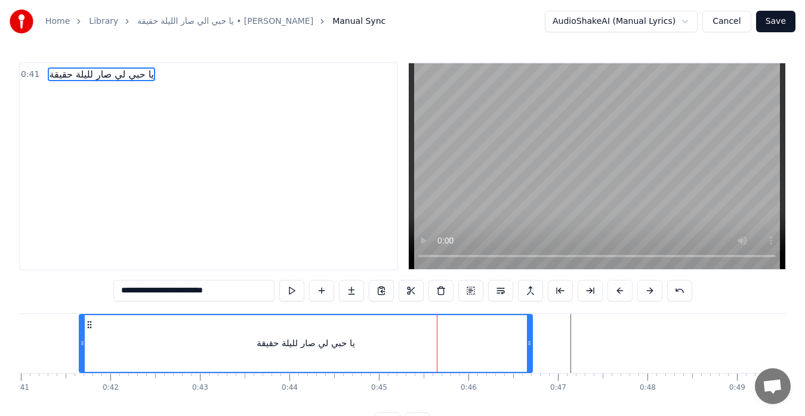
click at [318, 290] on button at bounding box center [321, 290] width 25 height 21
click at [351, 289] on button at bounding box center [351, 290] width 25 height 21
click at [536, 343] on icon at bounding box center [535, 344] width 5 height 10
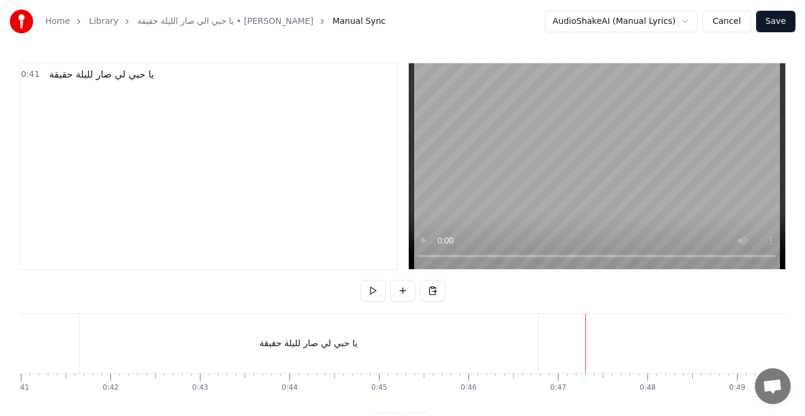
click at [586, 343] on div at bounding box center [586, 343] width 1 height 59
drag, startPoint x: 638, startPoint y: 375, endPoint x: 626, endPoint y: 342, distance: 35.2
click at [586, 342] on div at bounding box center [586, 343] width 1 height 59
click at [626, 342] on div at bounding box center [626, 343] width 1 height 59
click at [398, 293] on button at bounding box center [403, 290] width 25 height 21
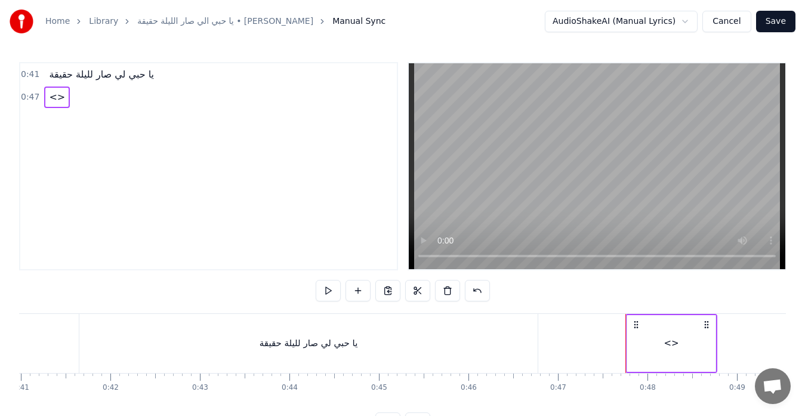
click at [53, 99] on span "<>" at bounding box center [57, 97] width 19 height 14
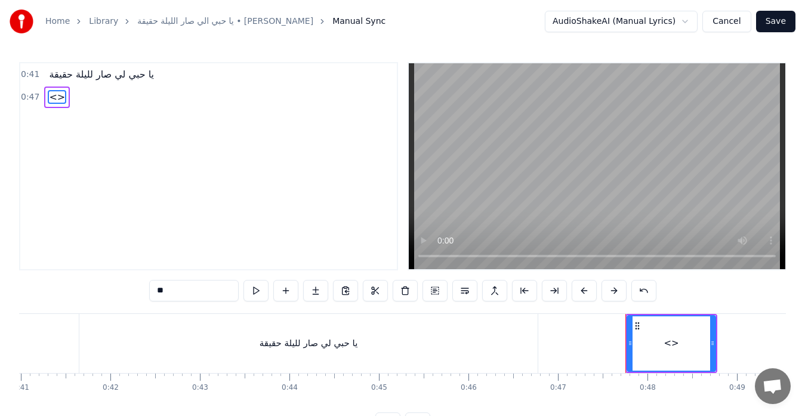
drag, startPoint x: 60, startPoint y: 96, endPoint x: 68, endPoint y: 102, distance: 9.4
click at [73, 102] on div "0:47 <>" at bounding box center [208, 97] width 377 height 23
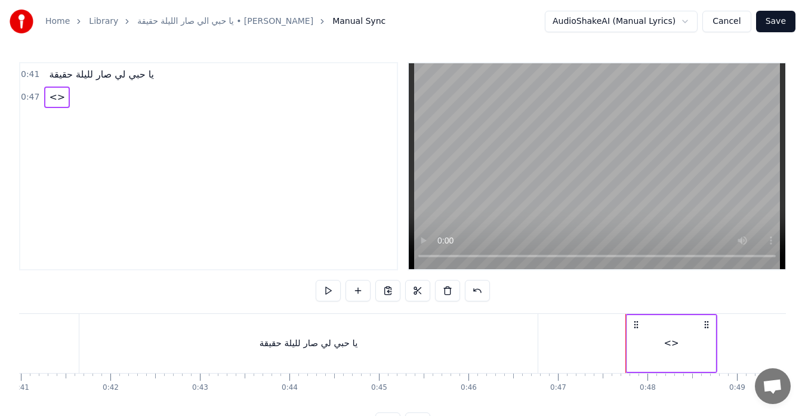
click at [57, 99] on span "<>" at bounding box center [57, 97] width 19 height 14
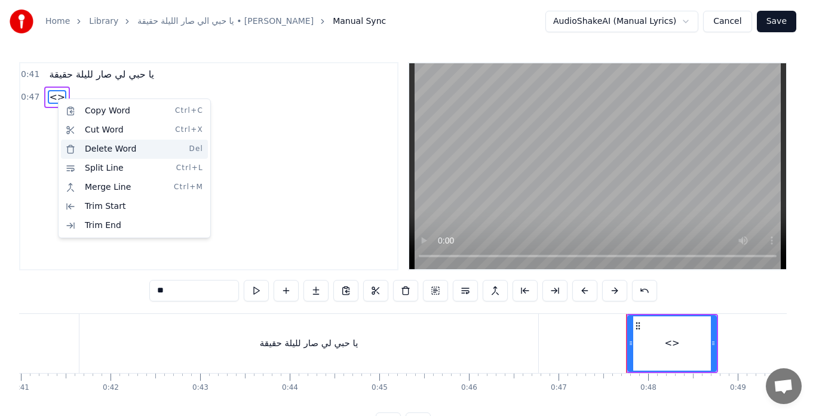
click at [99, 146] on div "Delete Word Del" at bounding box center [134, 149] width 147 height 19
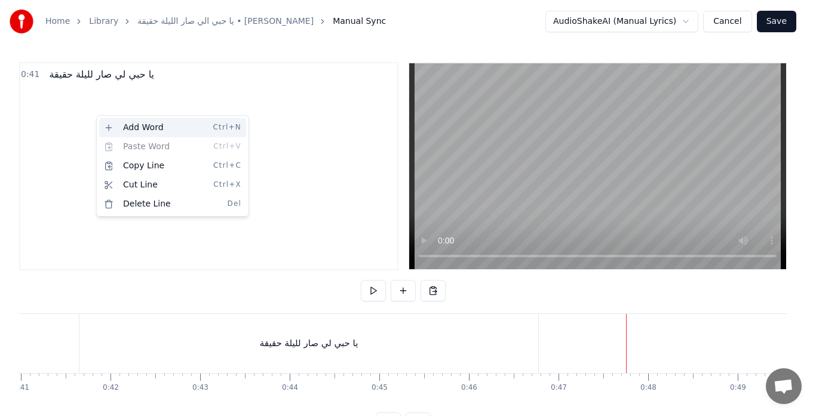
click at [112, 130] on div "Add Word Ctrl+N" at bounding box center [172, 127] width 147 height 19
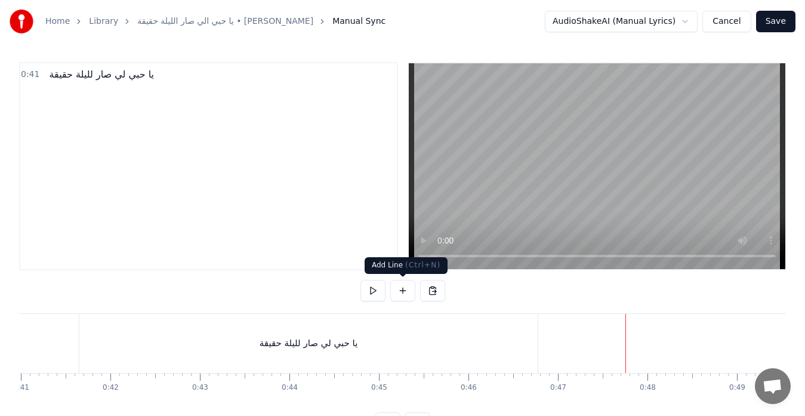
click at [408, 291] on button at bounding box center [403, 290] width 25 height 21
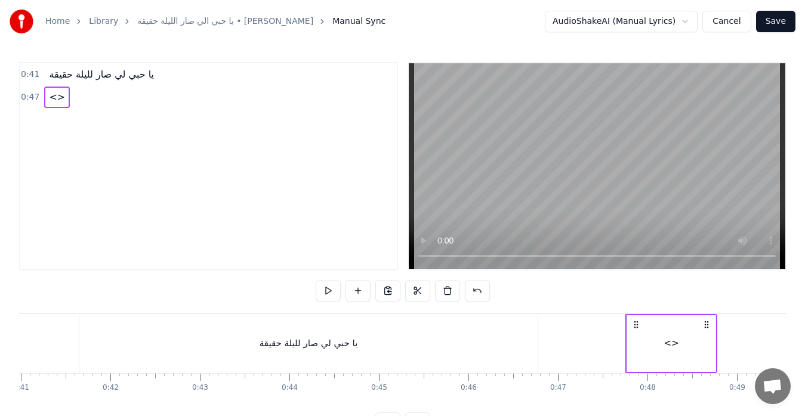
click at [51, 96] on span "<>" at bounding box center [57, 97] width 19 height 14
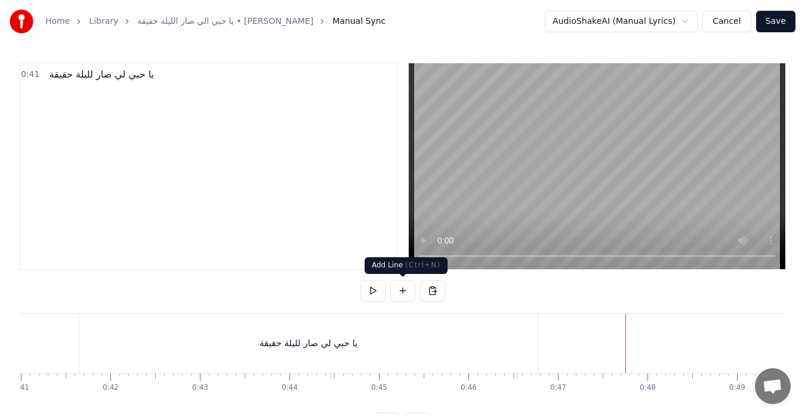
click at [408, 293] on button at bounding box center [403, 290] width 25 height 21
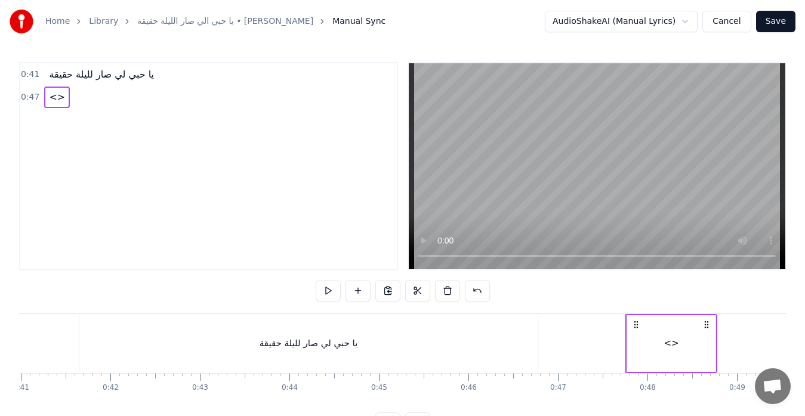
click at [709, 343] on div "<>" at bounding box center [672, 343] width 88 height 57
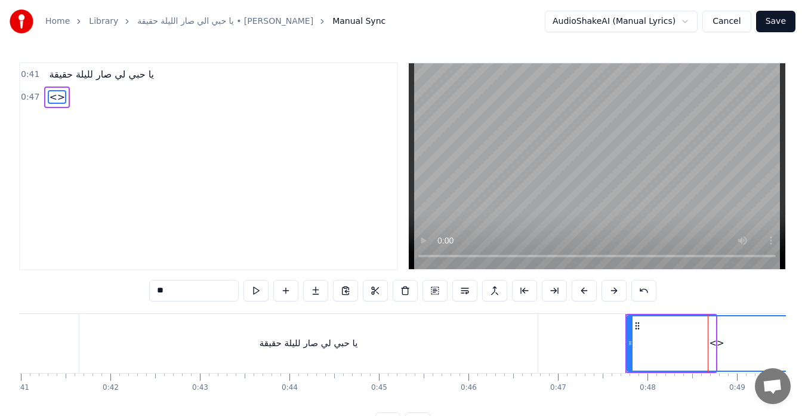
drag, startPoint x: 713, startPoint y: 343, endPoint x: 804, endPoint y: 342, distance: 90.8
click at [804, 342] on div "Home Library يا حبي الي صار الليلة حقيقة • [PERSON_NAME] Manual Sync AudioShake…" at bounding box center [402, 217] width 805 height 434
click at [628, 339] on div "<>" at bounding box center [717, 343] width 180 height 57
drag, startPoint x: 630, startPoint y: 339, endPoint x: 617, endPoint y: 339, distance: 12.6
click at [617, 339] on icon at bounding box center [618, 344] width 5 height 10
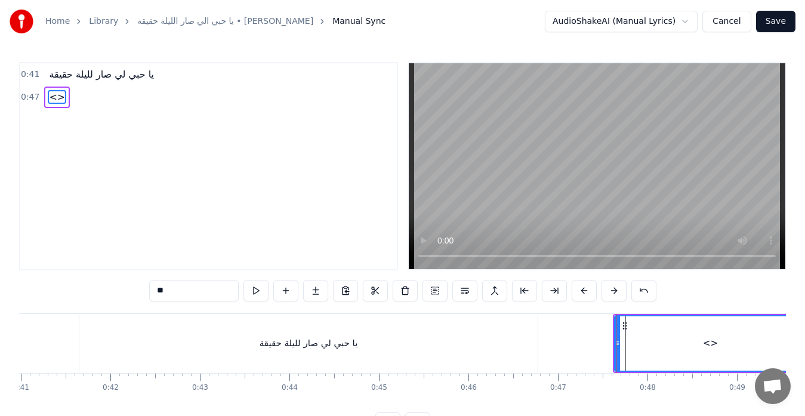
click at [631, 345] on div "<>" at bounding box center [711, 343] width 190 height 54
drag, startPoint x: 632, startPoint y: 345, endPoint x: 624, endPoint y: 343, distance: 8.0
click at [624, 343] on div "<>" at bounding box center [711, 343] width 190 height 54
click at [634, 322] on div "<>" at bounding box center [711, 343] width 190 height 54
click at [634, 326] on div "<>" at bounding box center [711, 343] width 190 height 54
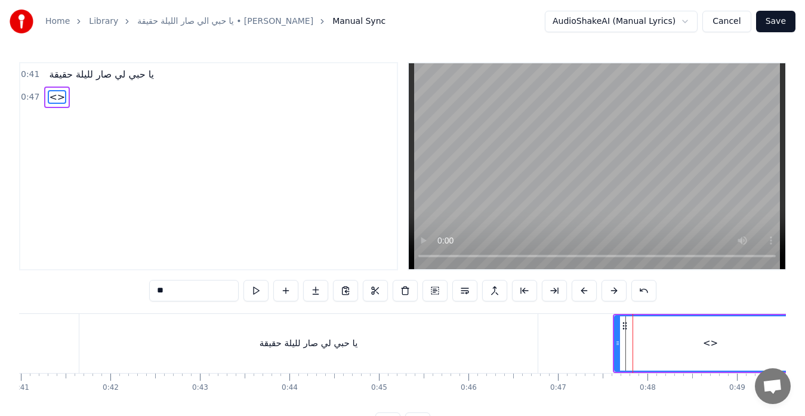
click at [634, 326] on div "<>" at bounding box center [711, 343] width 190 height 54
click at [625, 322] on icon at bounding box center [625, 326] width 10 height 10
click at [642, 336] on div "<>" at bounding box center [711, 343] width 190 height 54
click at [641, 335] on div at bounding box center [641, 343] width 1 height 59
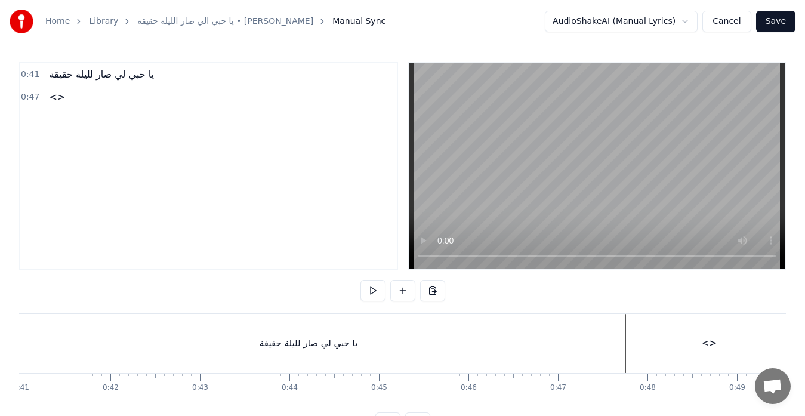
click at [780, 19] on button "Save" at bounding box center [776, 21] width 39 height 21
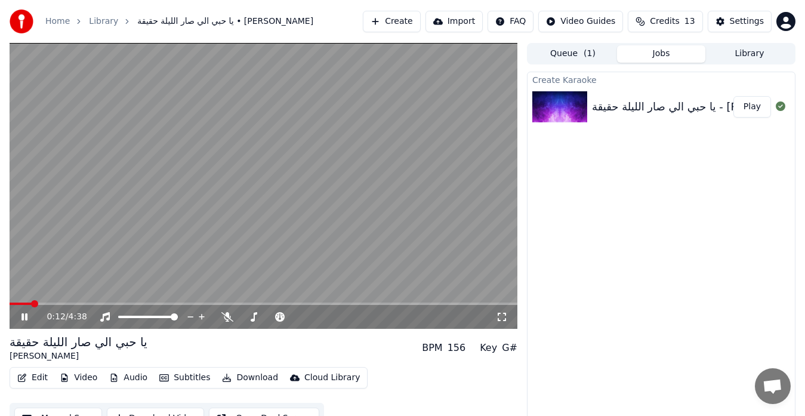
click at [32, 305] on span at bounding box center [264, 304] width 508 height 2
click at [56, 302] on video at bounding box center [264, 186] width 508 height 286
click at [60, 303] on span at bounding box center [264, 304] width 508 height 2
click at [20, 317] on icon at bounding box center [32, 317] width 27 height 10
click at [73, 305] on span at bounding box center [264, 304] width 508 height 2
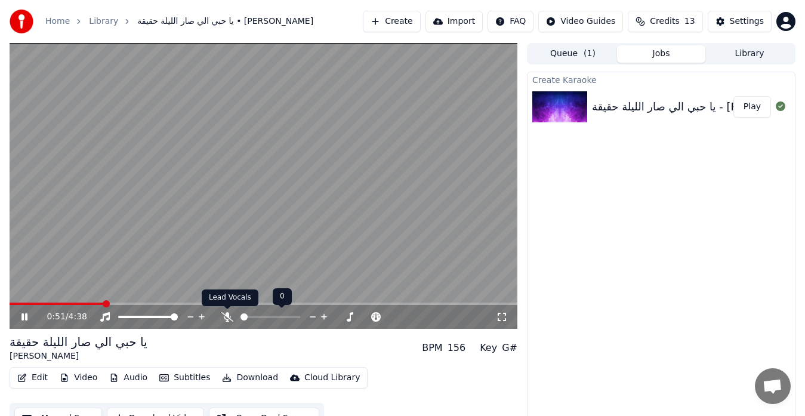
click at [231, 313] on icon at bounding box center [228, 317] width 12 height 10
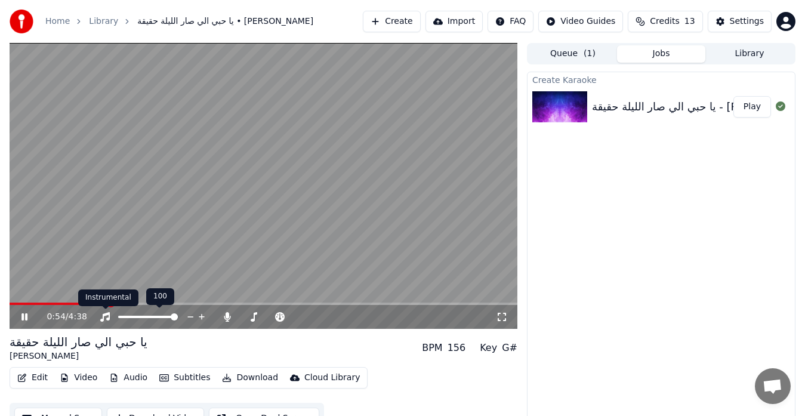
click at [79, 300] on div "Instrumental Instrumental" at bounding box center [108, 298] width 60 height 17
click at [73, 304] on span at bounding box center [60, 304] width 100 height 2
click at [253, 319] on icon at bounding box center [254, 317] width 7 height 10
click at [255, 313] on icon at bounding box center [254, 317] width 7 height 10
drag, startPoint x: 284, startPoint y: 314, endPoint x: 276, endPoint y: 315, distance: 7.2
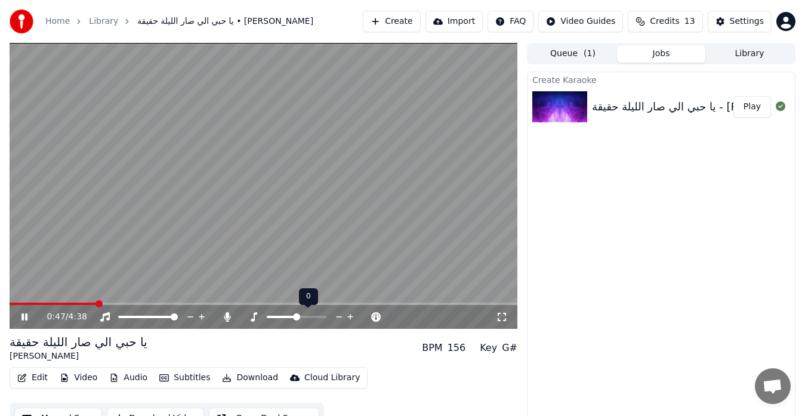
click at [276, 315] on div at bounding box center [308, 317] width 96 height 12
click at [277, 316] on span at bounding box center [272, 317] width 10 height 2
click at [327, 321] on span at bounding box center [322, 316] width 7 height 7
click at [278, 315] on icon at bounding box center [280, 317] width 12 height 10
click at [300, 319] on span at bounding box center [296, 316] width 7 height 7
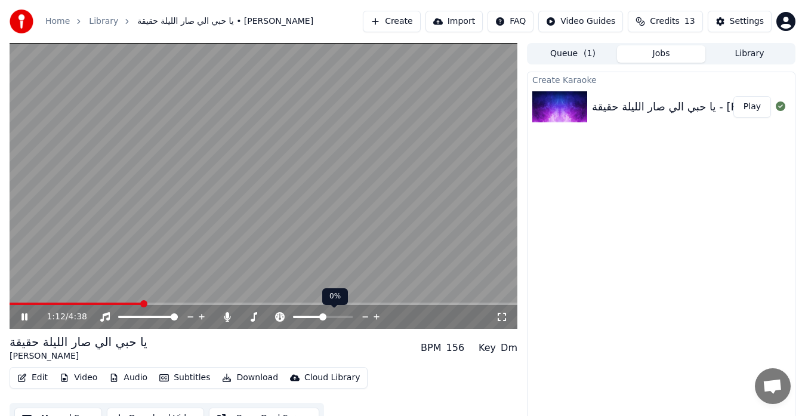
click at [377, 316] on icon at bounding box center [377, 317] width 6 height 6
click at [375, 316] on icon at bounding box center [376, 317] width 11 height 12
click at [376, 316] on icon at bounding box center [376, 317] width 11 height 12
click at [353, 319] on span at bounding box center [349, 316] width 7 height 7
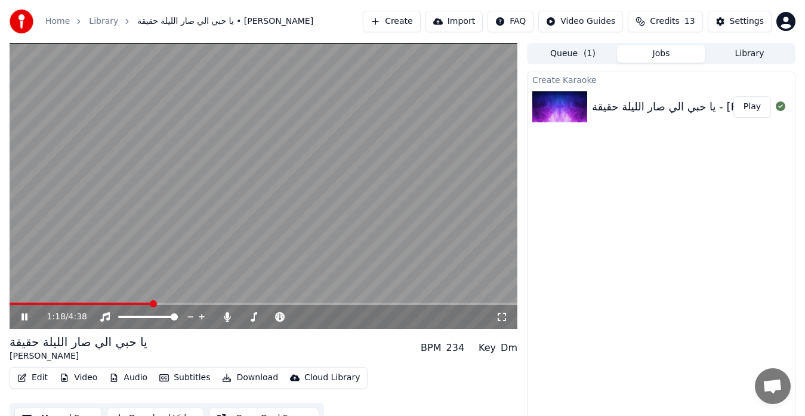
click at [390, 317] on div "1:18 / 4:38" at bounding box center [272, 317] width 450 height 12
click at [227, 316] on icon at bounding box center [228, 317] width 7 height 10
click at [227, 316] on icon at bounding box center [228, 317] width 12 height 10
click at [118, 316] on span at bounding box center [121, 316] width 7 height 7
click at [300, 318] on span at bounding box center [271, 317] width 60 height 2
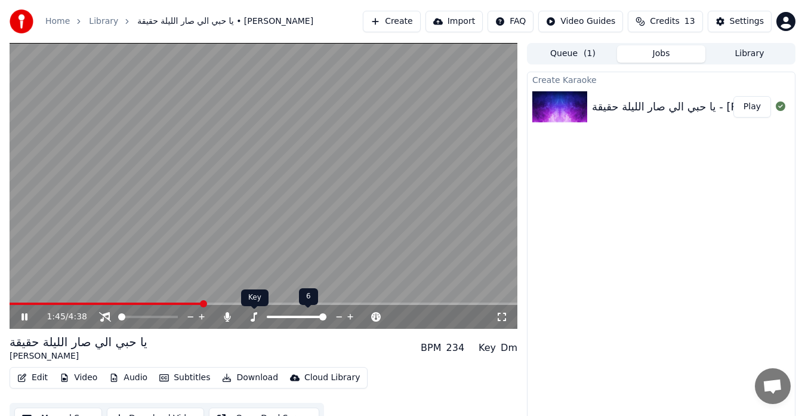
click at [253, 316] on icon at bounding box center [254, 317] width 12 height 10
click at [284, 317] on icon at bounding box center [280, 317] width 10 height 10
click at [285, 317] on icon at bounding box center [280, 317] width 10 height 10
click at [118, 314] on span at bounding box center [121, 316] width 7 height 7
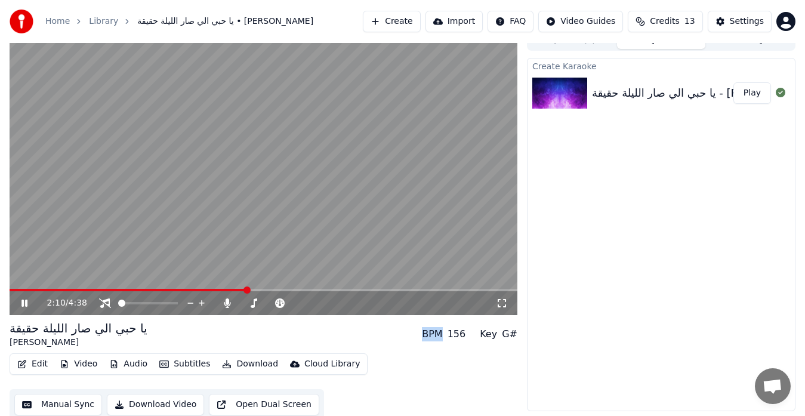
scroll to position [18, 0]
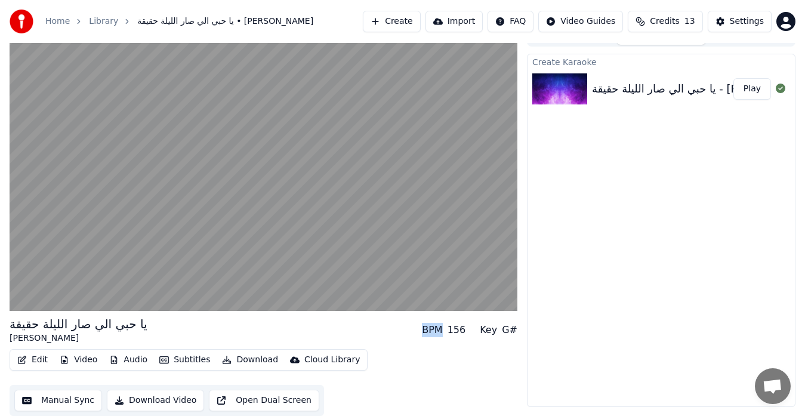
click at [179, 358] on button "Subtitles" at bounding box center [185, 360] width 60 height 17
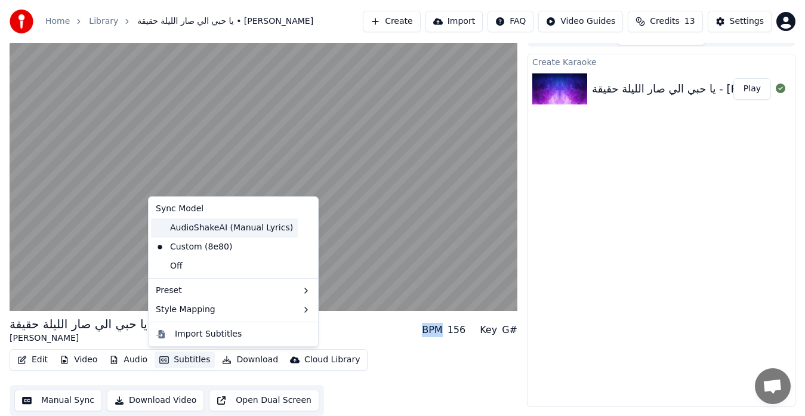
click at [215, 226] on div "AudioShakeAI (Manual Lyrics)" at bounding box center [224, 228] width 147 height 19
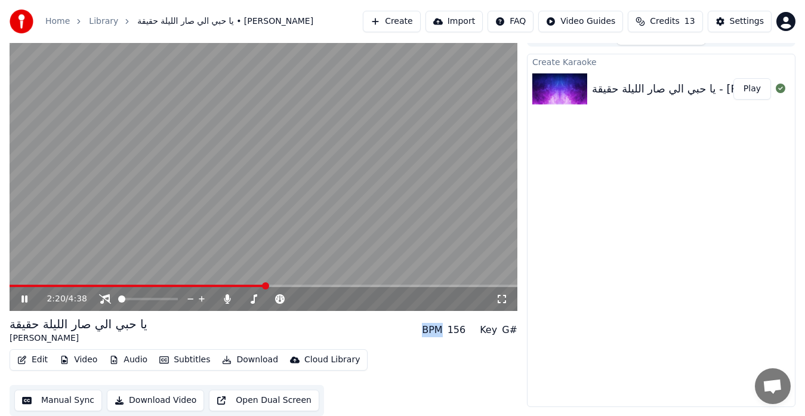
click at [176, 360] on button "Subtitles" at bounding box center [185, 360] width 60 height 17
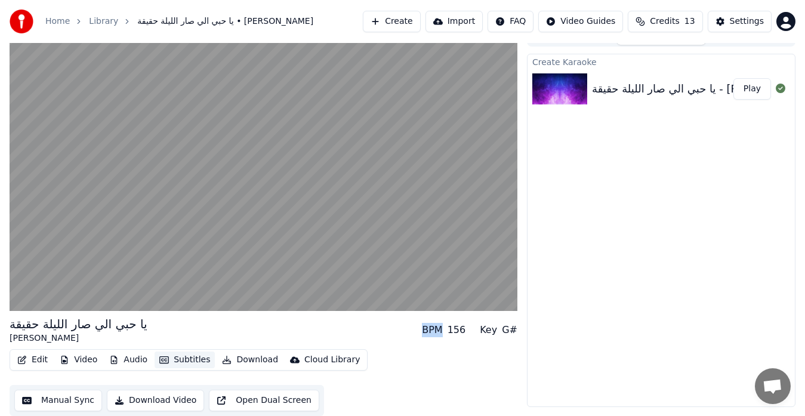
click at [177, 357] on button "Subtitles" at bounding box center [185, 360] width 60 height 17
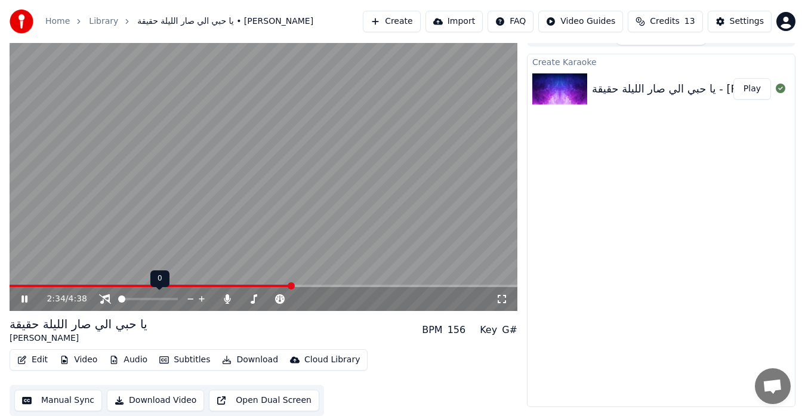
click at [127, 296] on div at bounding box center [159, 299] width 96 height 12
drag, startPoint x: 127, startPoint y: 296, endPoint x: 138, endPoint y: 302, distance: 12.3
click at [138, 302] on div at bounding box center [159, 299] width 96 height 12
click at [270, 238] on video at bounding box center [264, 168] width 508 height 286
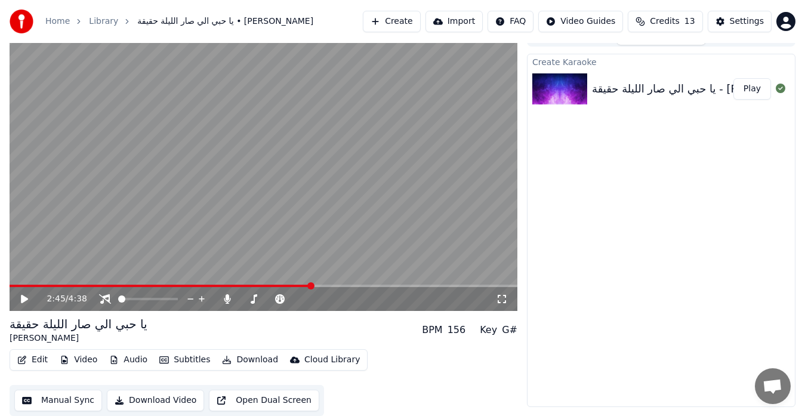
scroll to position [3, 0]
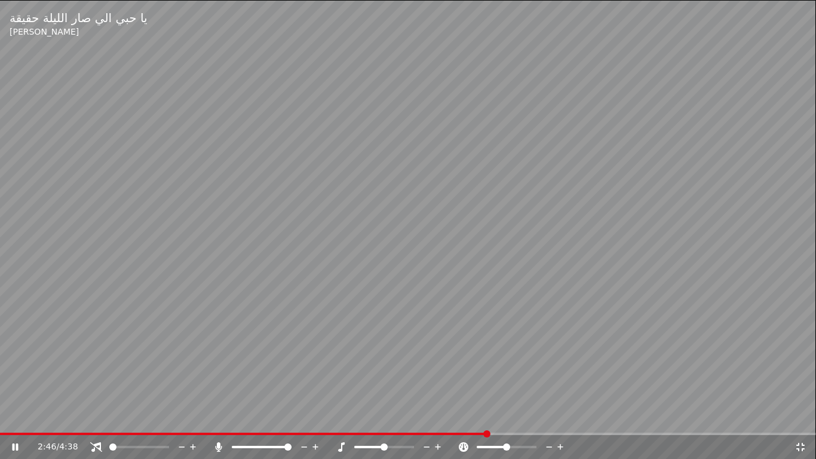
click at [270, 252] on video at bounding box center [408, 229] width 816 height 459
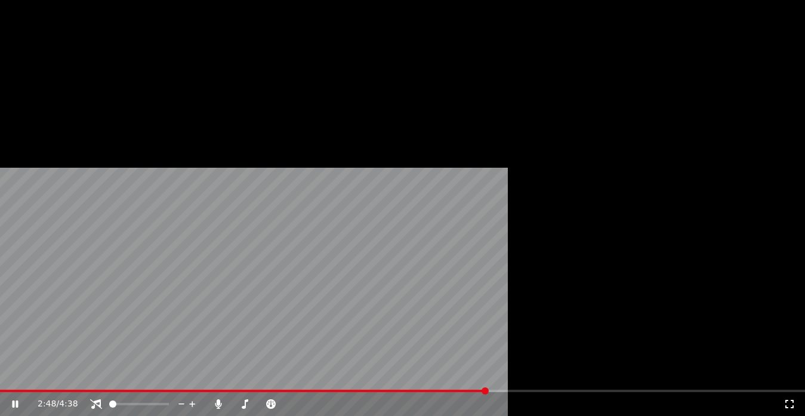
scroll to position [18, 0]
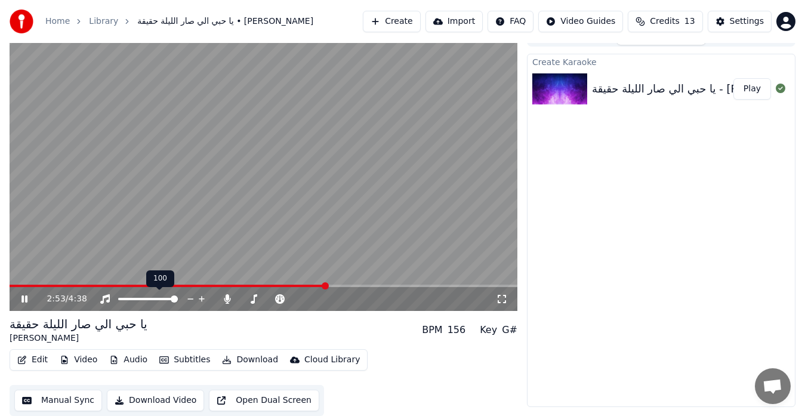
click at [178, 300] on span at bounding box center [148, 299] width 60 height 2
drag, startPoint x: 278, startPoint y: 300, endPoint x: 268, endPoint y: 300, distance: 10.8
click at [268, 300] on div at bounding box center [281, 299] width 96 height 12
click at [265, 298] on span at bounding box center [253, 299] width 24 height 2
click at [31, 361] on button "Edit" at bounding box center [33, 360] width 40 height 17
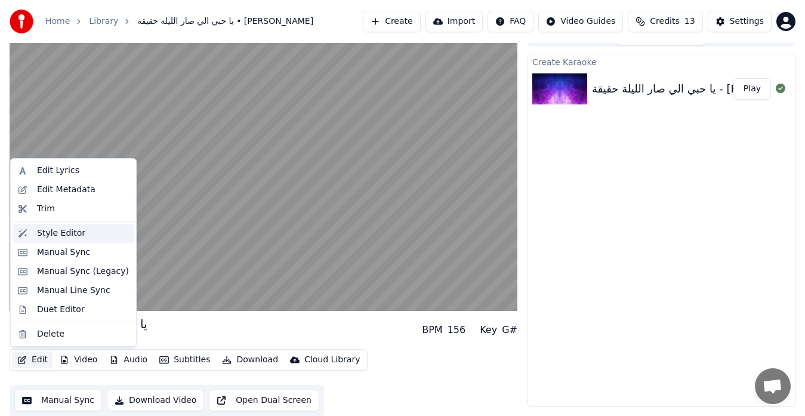
click at [63, 237] on div "Style Editor" at bounding box center [61, 233] width 48 height 12
